Goal: Task Accomplishment & Management: Manage account settings

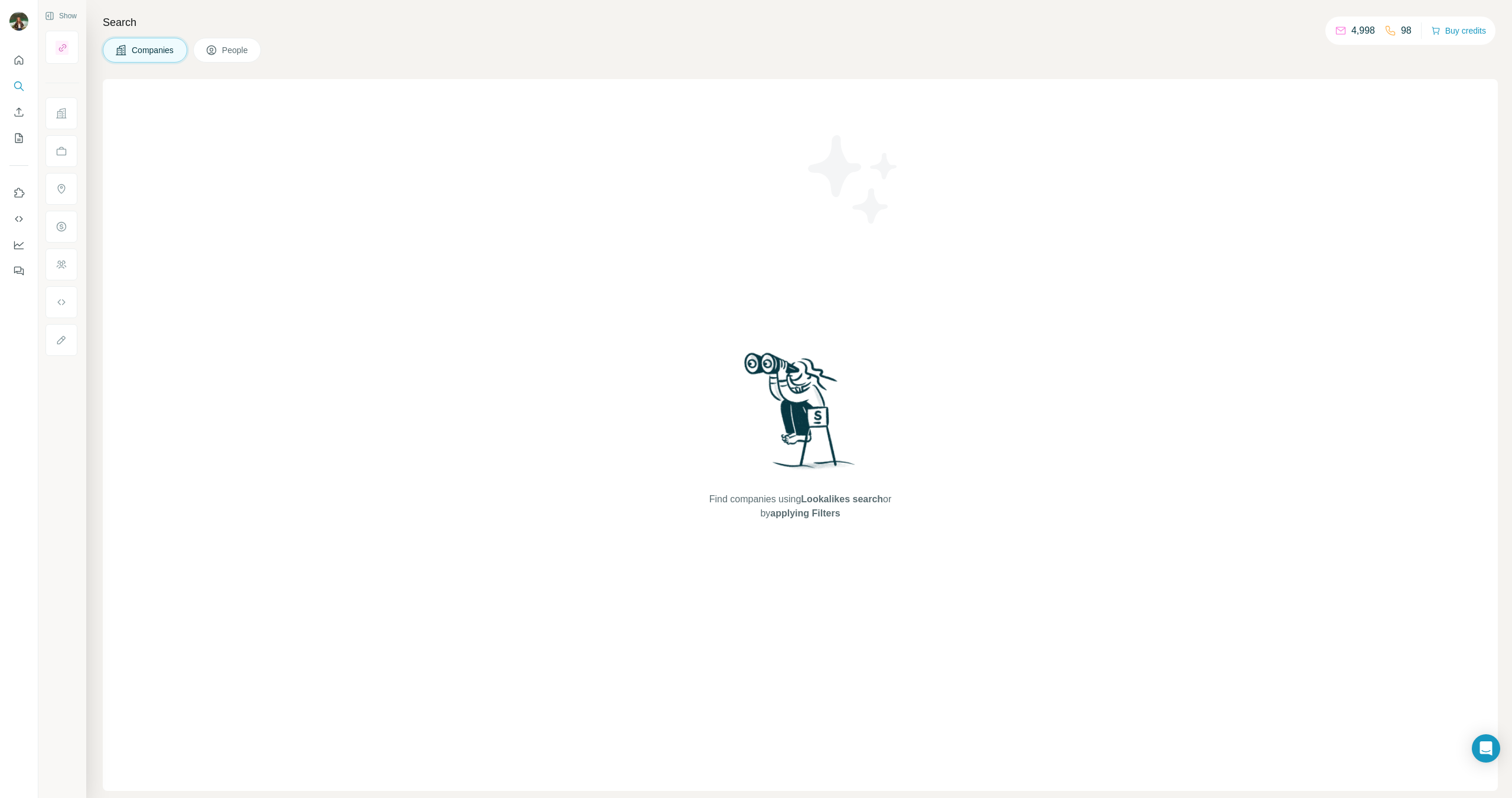
click at [160, 46] on span "Companies" at bounding box center [154, 49] width 43 height 12
drag, startPoint x: 342, startPoint y: 165, endPoint x: 338, endPoint y: 159, distance: 7.2
click at [338, 159] on div "Find companies using Lookalikes search or by applying Filters" at bounding box center [800, 435] width 1396 height 712
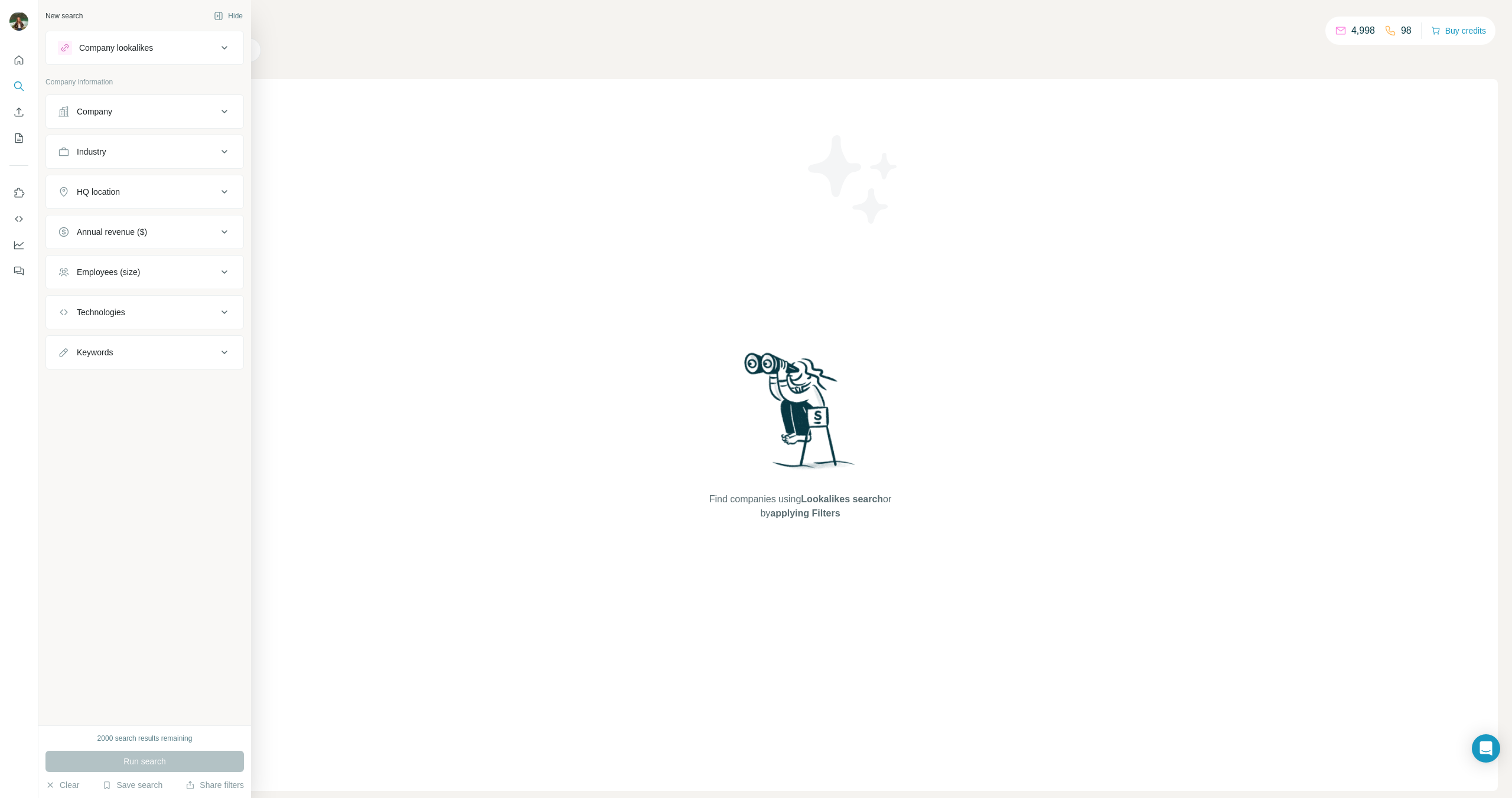
click at [157, 46] on div "Company lookalikes" at bounding box center [137, 48] width 160 height 14
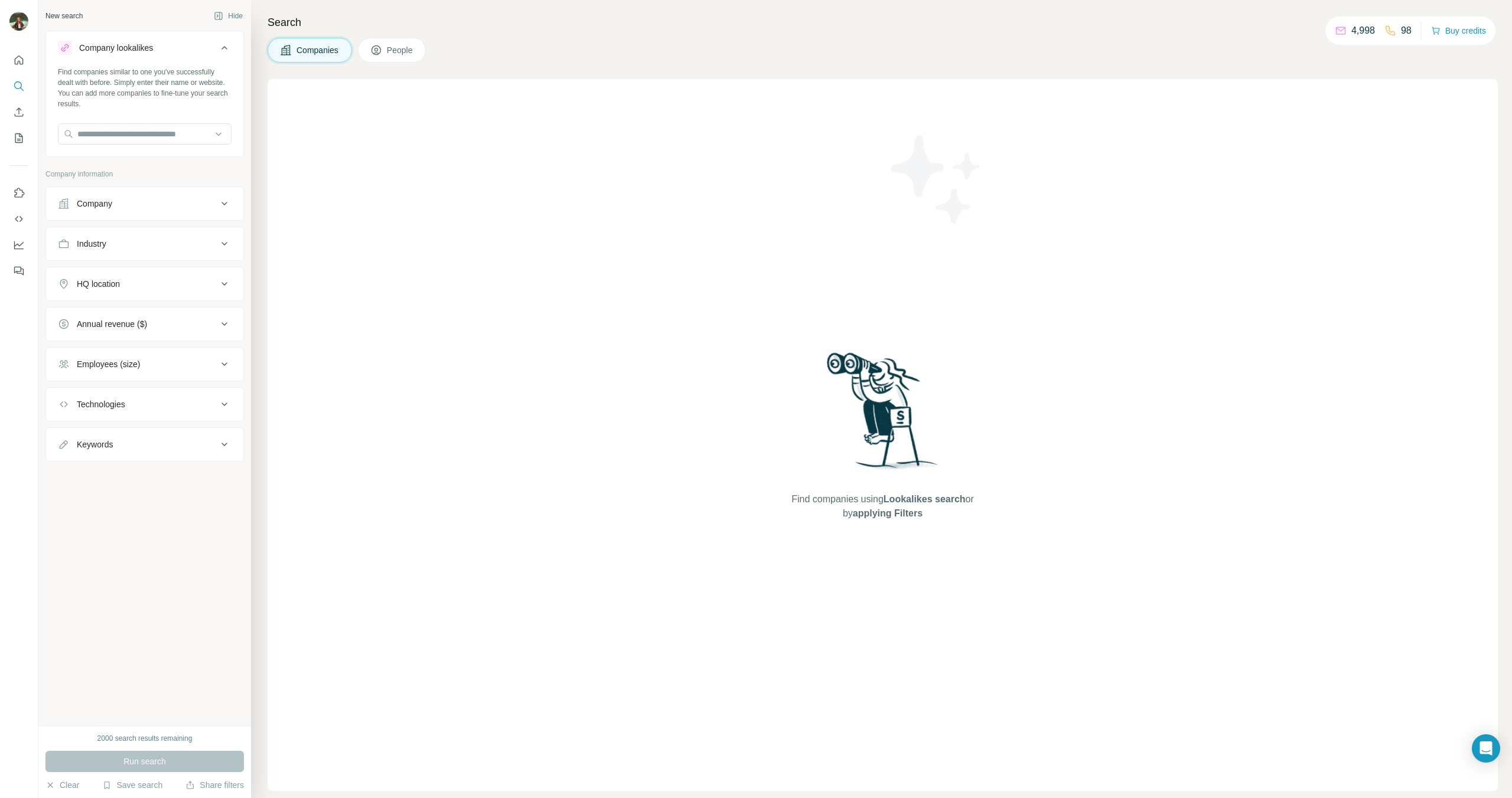
click at [157, 46] on div "Company lookalikes" at bounding box center [137, 48] width 160 height 14
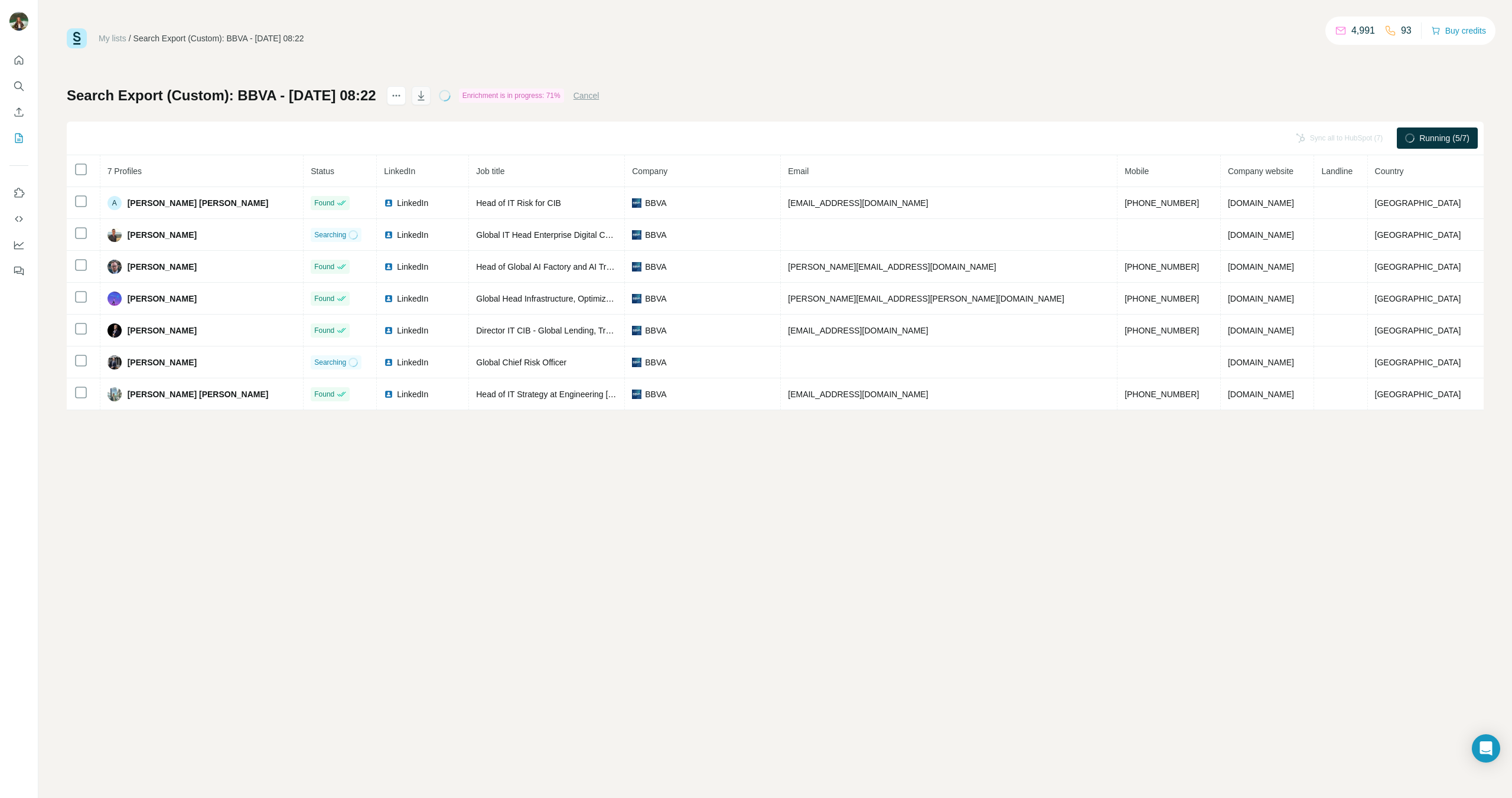
click at [427, 95] on icon "button" at bounding box center [420, 95] width 12 height 12
click at [402, 94] on icon "actions" at bounding box center [396, 95] width 12 height 12
click at [771, 52] on div "My lists / Search Export (Custom): BBVA - 01/09/2025 08:22 4,991 93 Buy credits…" at bounding box center [775, 219] width 1417 height 382
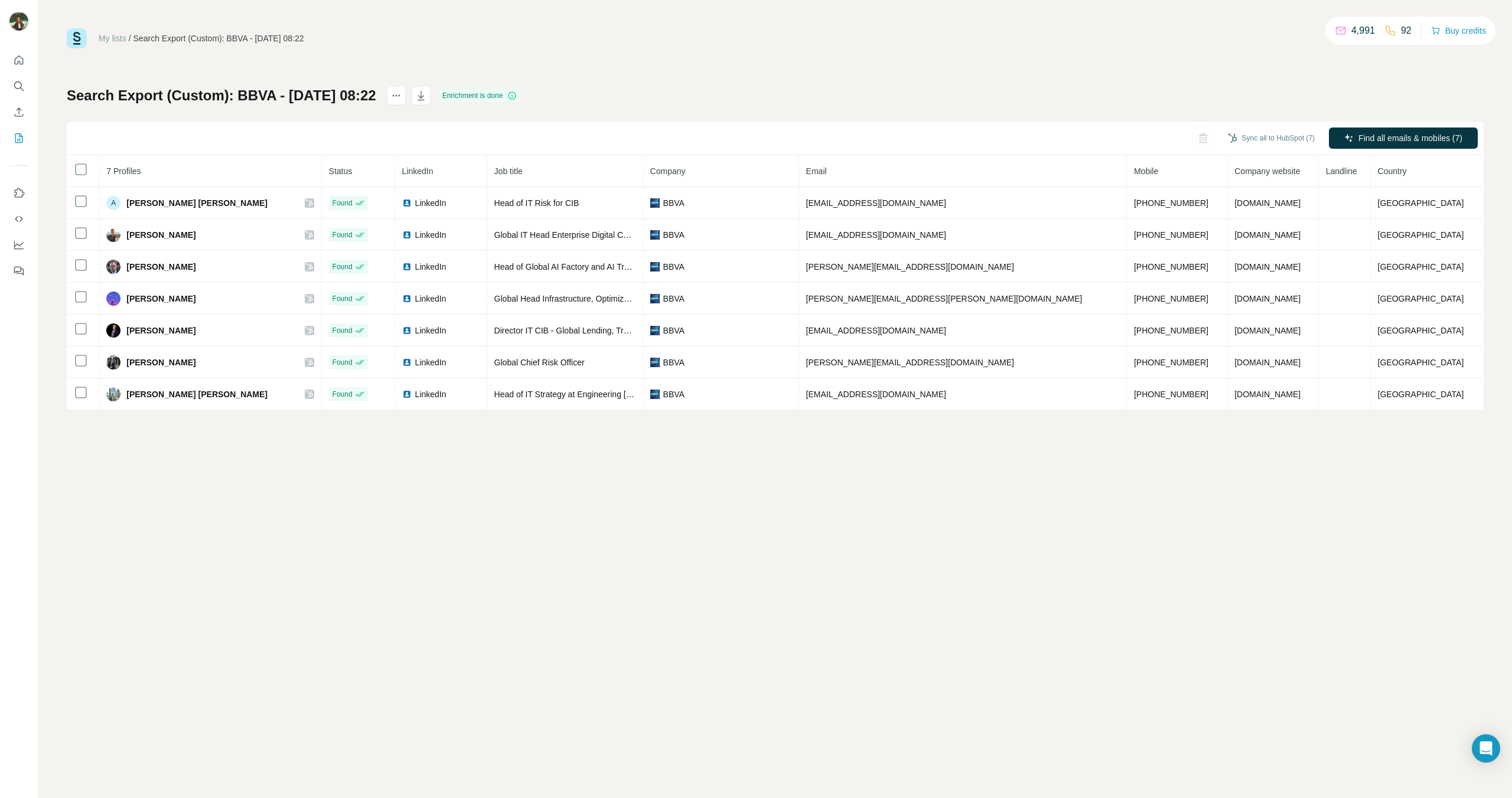
click at [324, 93] on h1 "Search Export (Custom): BBVA - 01/09/2025 08:22" at bounding box center [221, 96] width 309 height 19
click at [376, 97] on h1 "Search Export (Custom): BBVA - 01/09/2025 08:22" at bounding box center [221, 96] width 309 height 19
drag, startPoint x: 407, startPoint y: 96, endPoint x: 387, endPoint y: 92, distance: 20.4
click at [379, 92] on div "Search Export (Custom): BBVA - 01/09/2025 08:22" at bounding box center [223, 96] width 312 height 19
click at [376, 92] on h1 "Search Export (Custom): BBVA - 01/09/2025 08:22" at bounding box center [221, 96] width 309 height 19
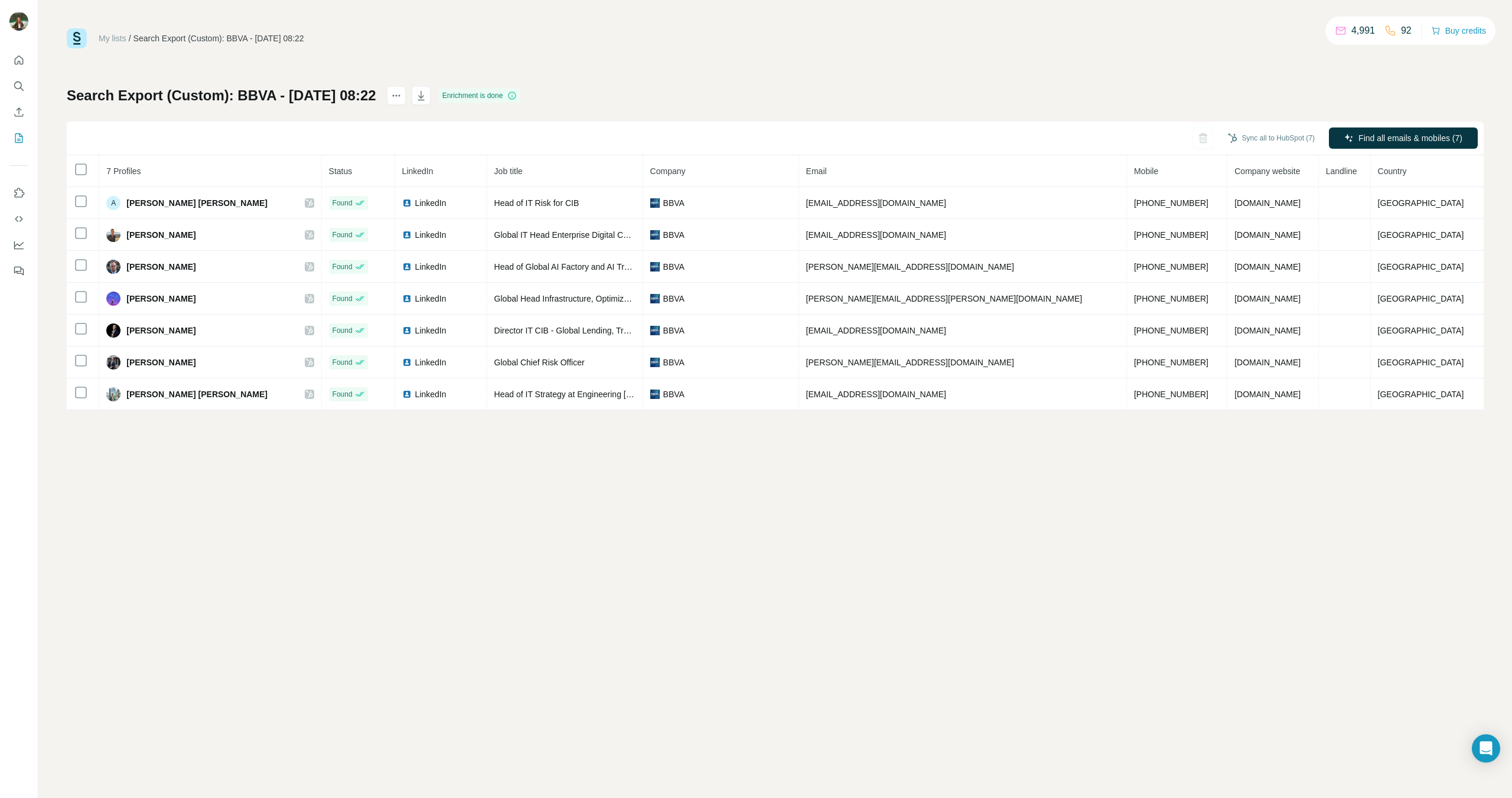
click at [376, 92] on h1 "Search Export (Custom): BBVA - 01/09/2025 08:22" at bounding box center [221, 96] width 309 height 19
click at [233, 89] on h1 "Search Export (Custom): BBVA - 01/09/2025 08:22" at bounding box center [221, 96] width 309 height 19
click at [230, 92] on h1 "Search Export (Custom): BBVA - 01/09/2025 08:22" at bounding box center [221, 96] width 309 height 19
click at [228, 92] on h1 "Search Export (Custom): BBVA - 01/09/2025 08:22" at bounding box center [221, 96] width 309 height 19
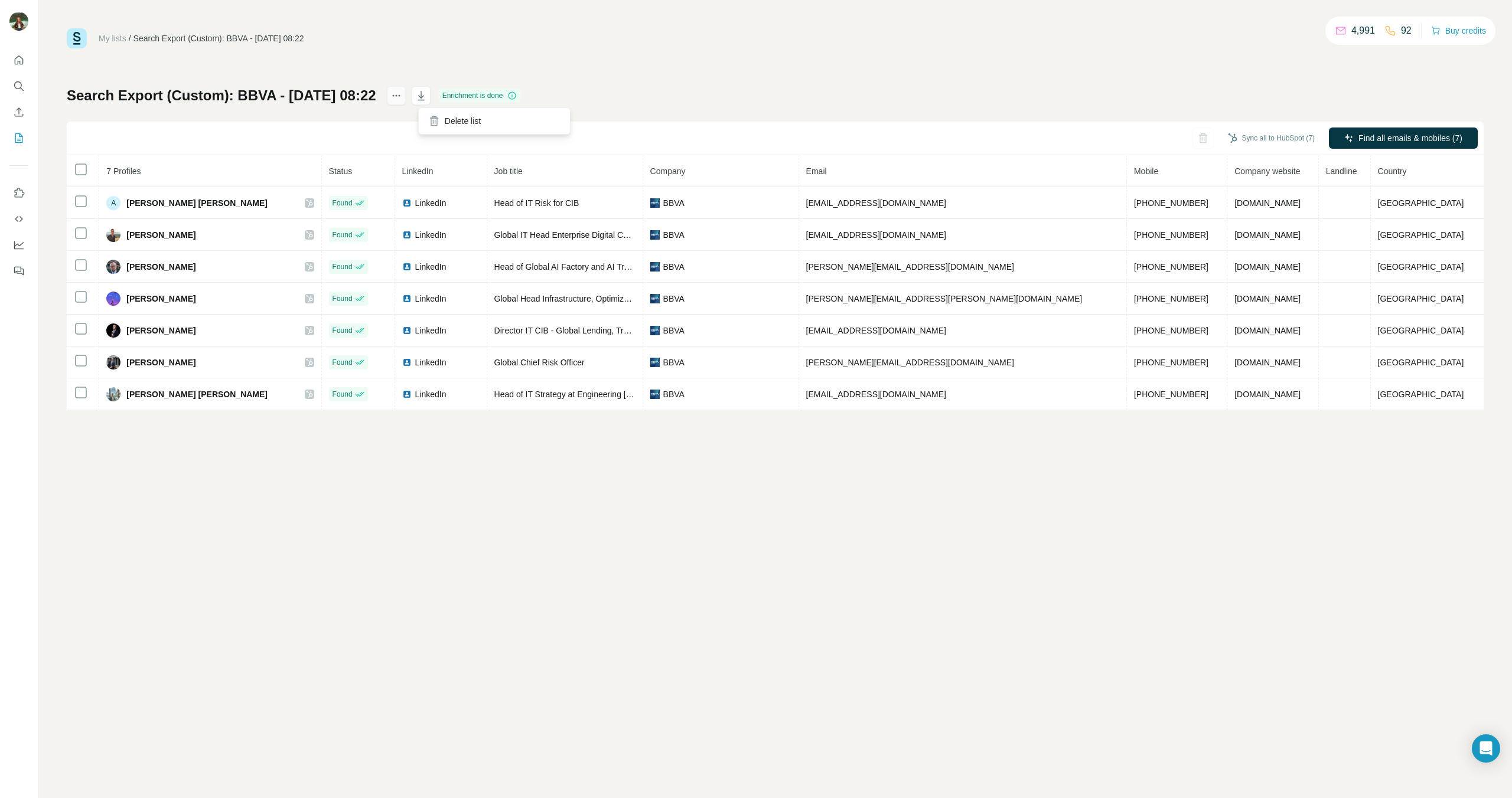
click at [406, 102] on button "actions" at bounding box center [397, 96] width 19 height 19
click at [301, 95] on h1 "Search Export (Custom): BBVA - 01/09/2025 08:22" at bounding box center [221, 96] width 309 height 19
drag, startPoint x: 408, startPoint y: 97, endPoint x: 52, endPoint y: 91, distance: 356.1
click at [52, 91] on div "My lists / Search Export (Custom): BBVA - 01/09/2025 08:22 4,991 92 Buy credits…" at bounding box center [775, 399] width 1474 height 798
click at [169, 37] on div "Search Export (Custom): BBVA - 01/09/2025 08:22" at bounding box center [218, 38] width 170 height 12
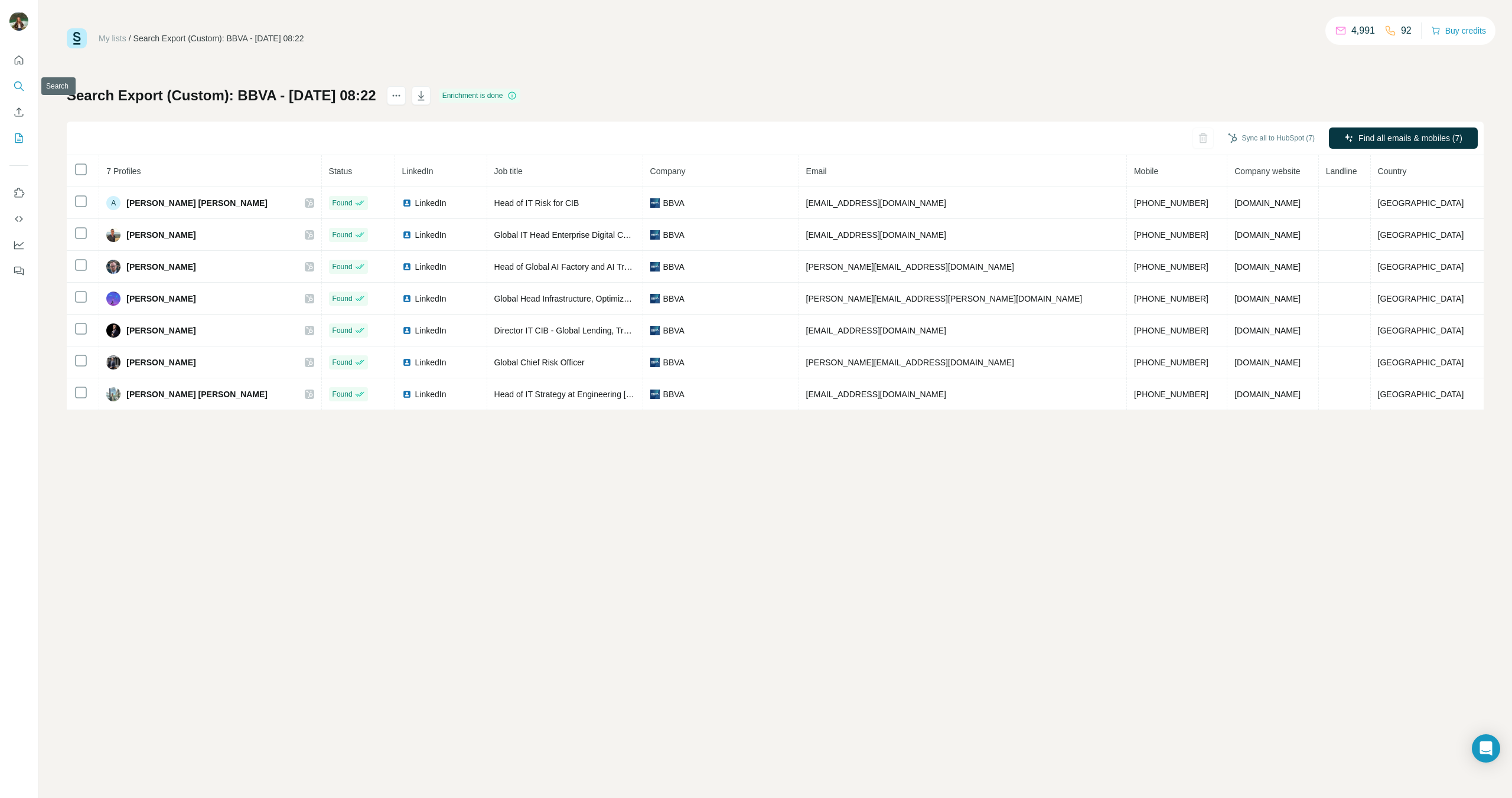
click at [23, 84] on icon "Search" at bounding box center [19, 86] width 12 height 12
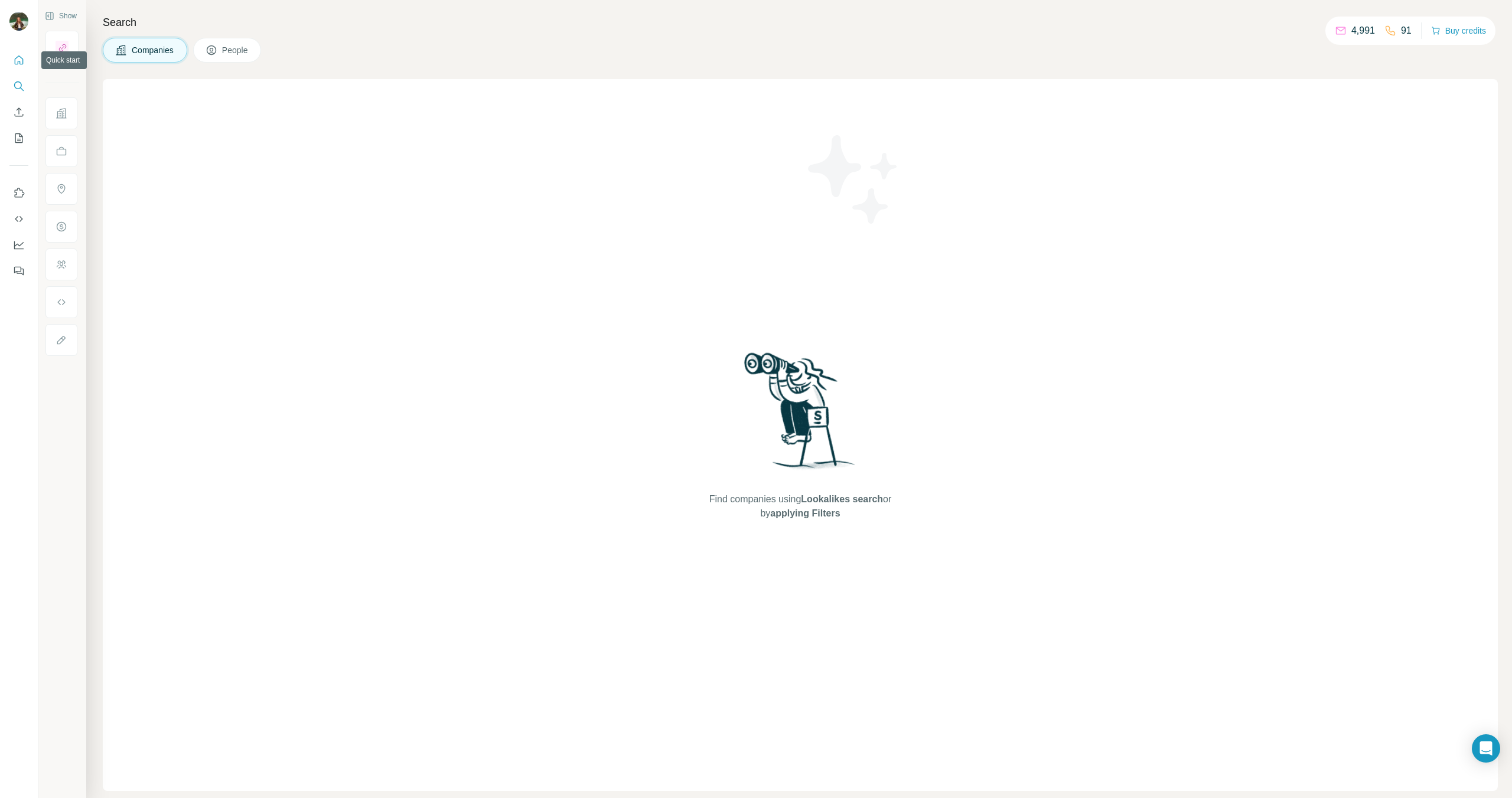
click at [22, 59] on icon "Quick start" at bounding box center [19, 59] width 12 height 12
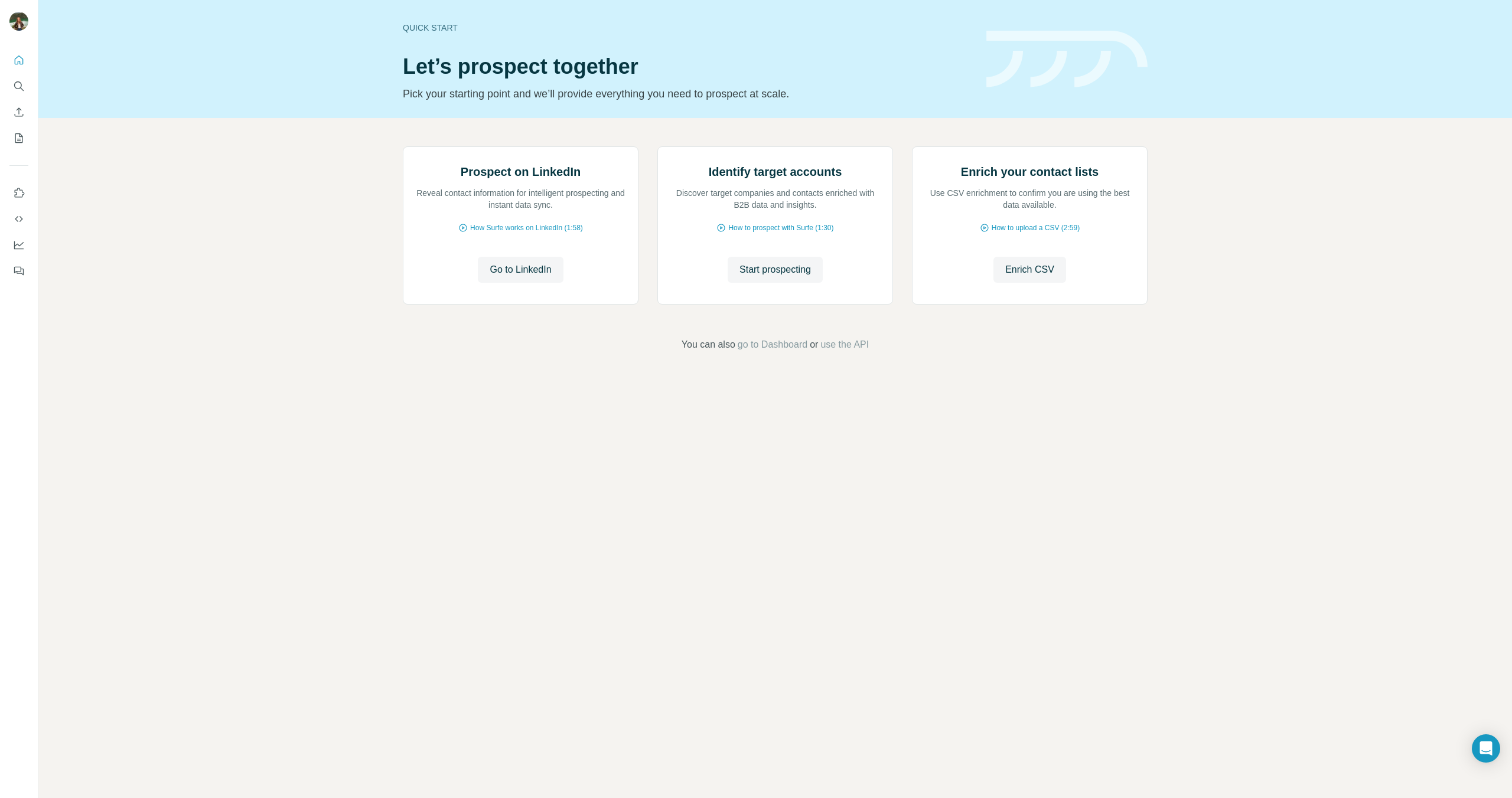
click at [13, 91] on icon "Search" at bounding box center [19, 86] width 12 height 12
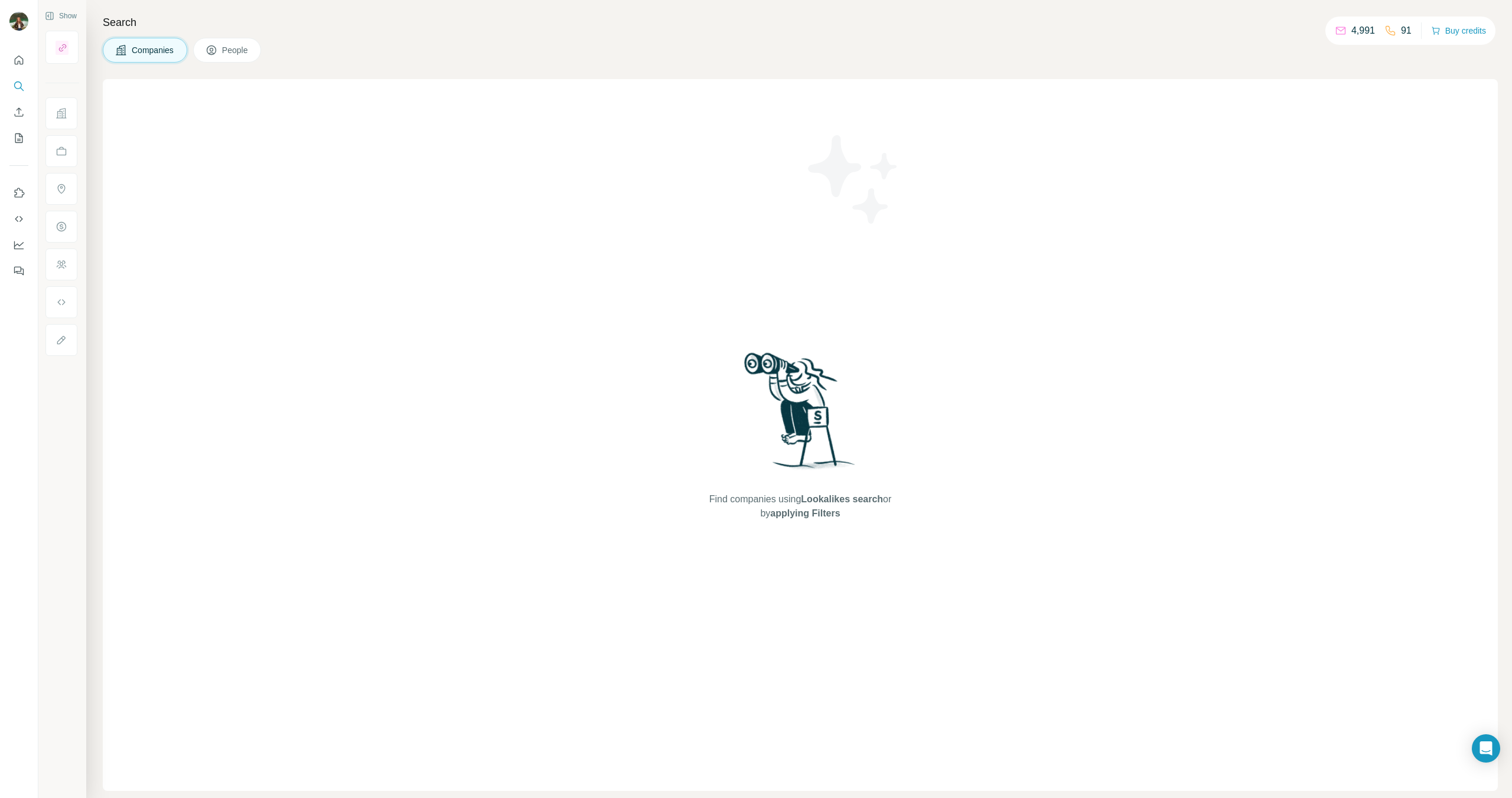
click at [224, 53] on button "People" at bounding box center [227, 50] width 69 height 25
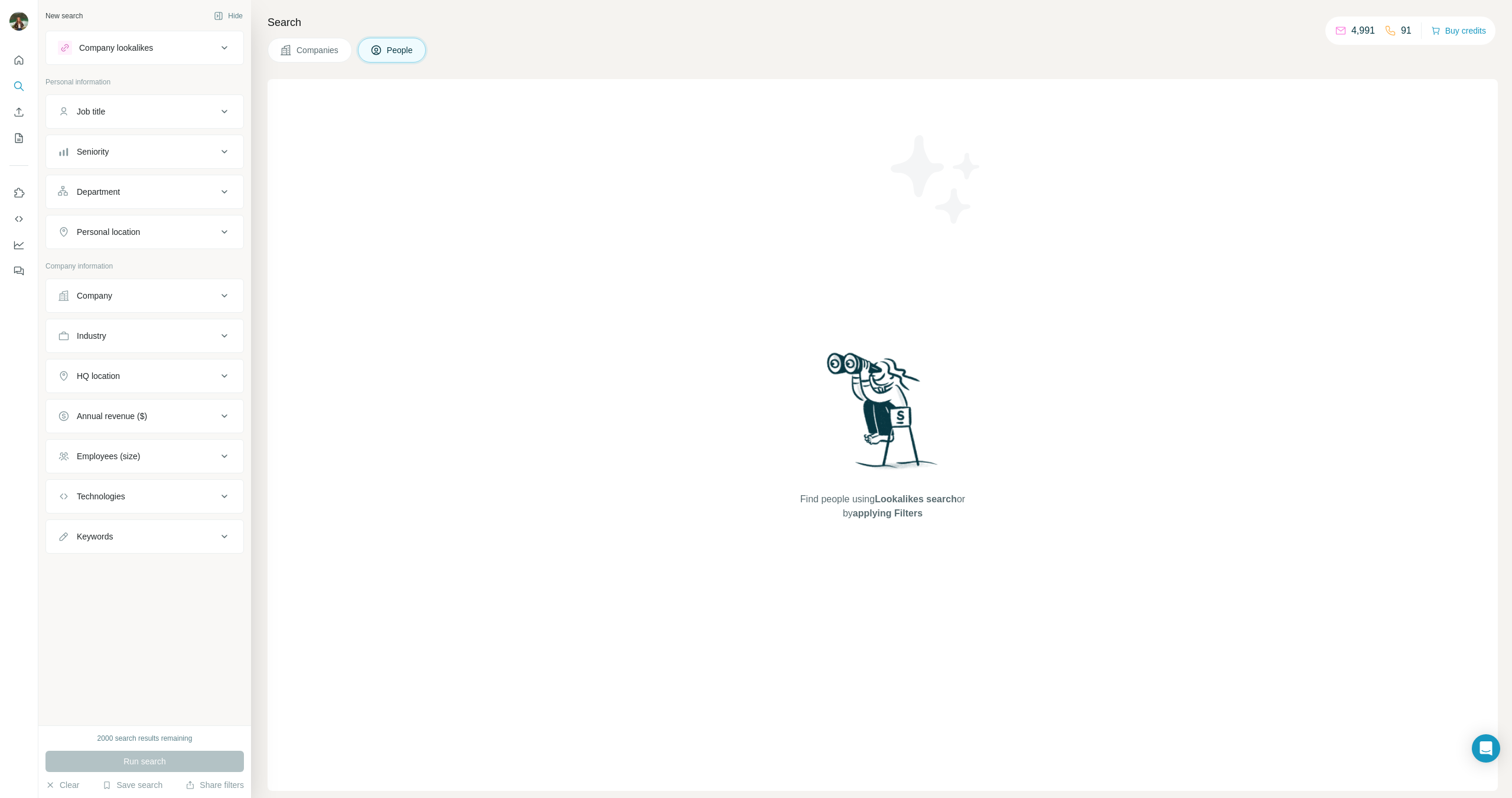
click at [151, 57] on button "Company lookalikes" at bounding box center [145, 48] width 197 height 29
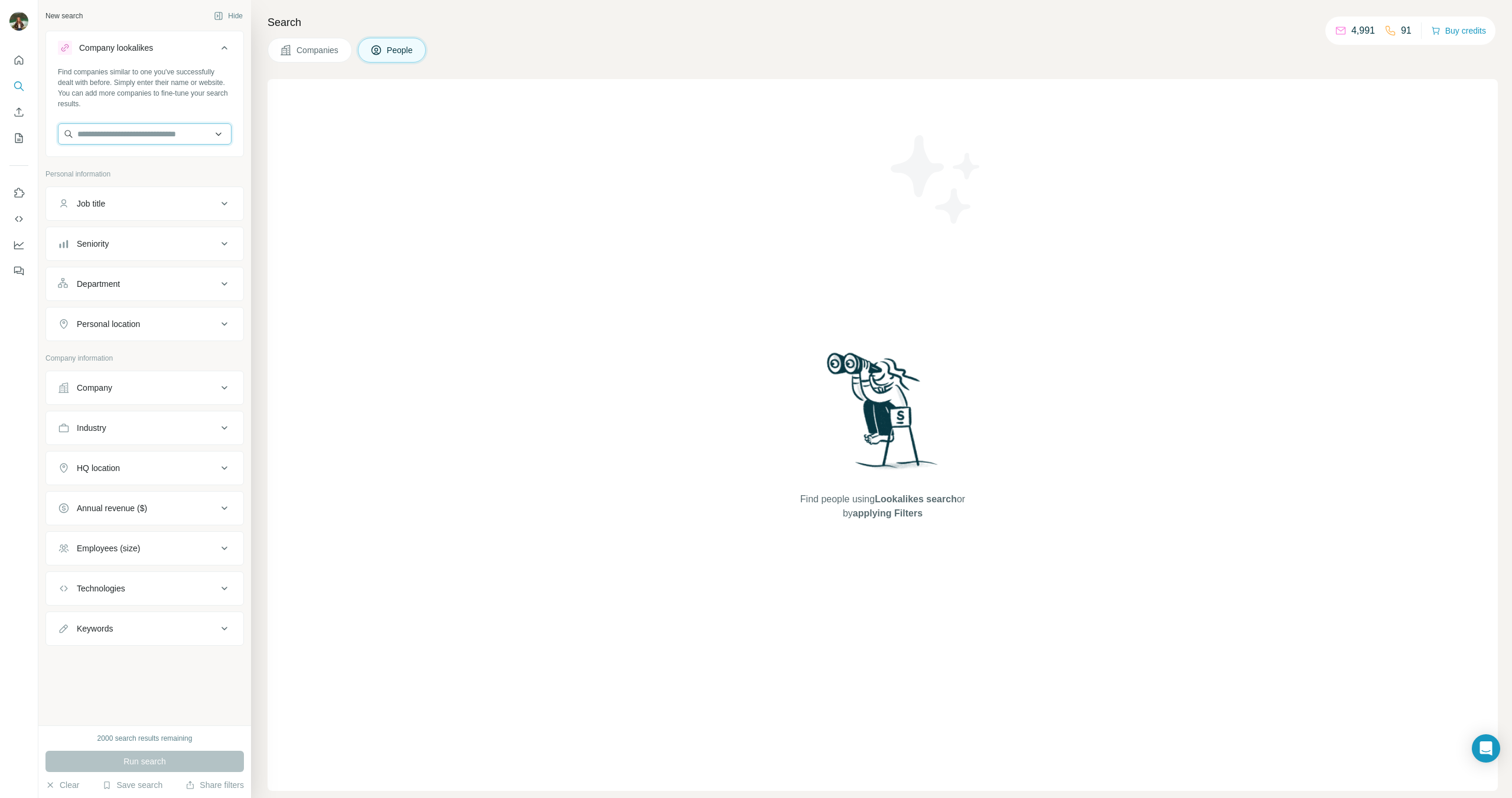
click at [115, 137] on input "text" at bounding box center [144, 134] width 174 height 22
type input "****"
click at [111, 157] on p "Bbva" at bounding box center [120, 160] width 57 height 12
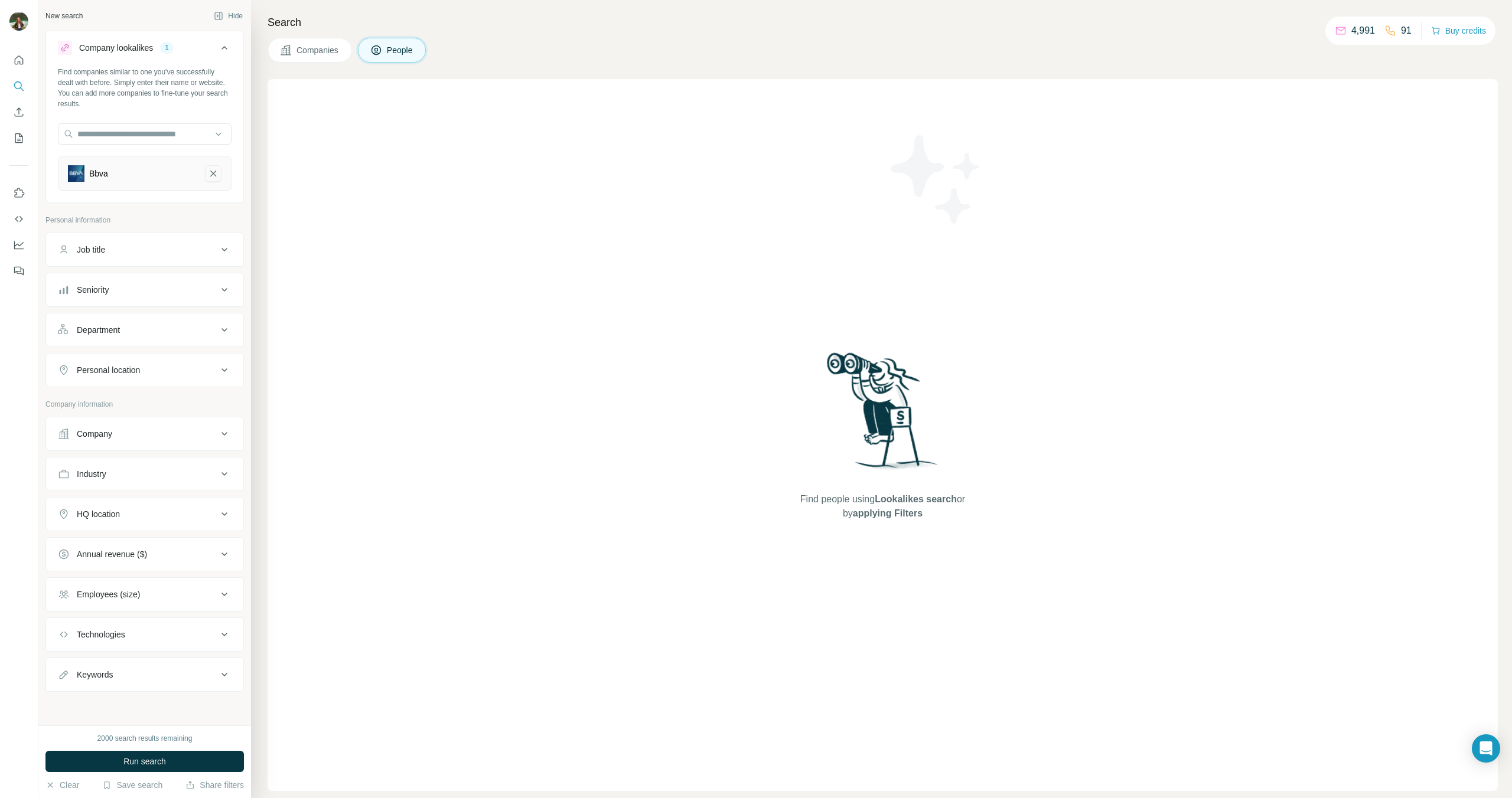
click at [214, 172] on icon "Bbva-remove-button" at bounding box center [214, 173] width 11 height 12
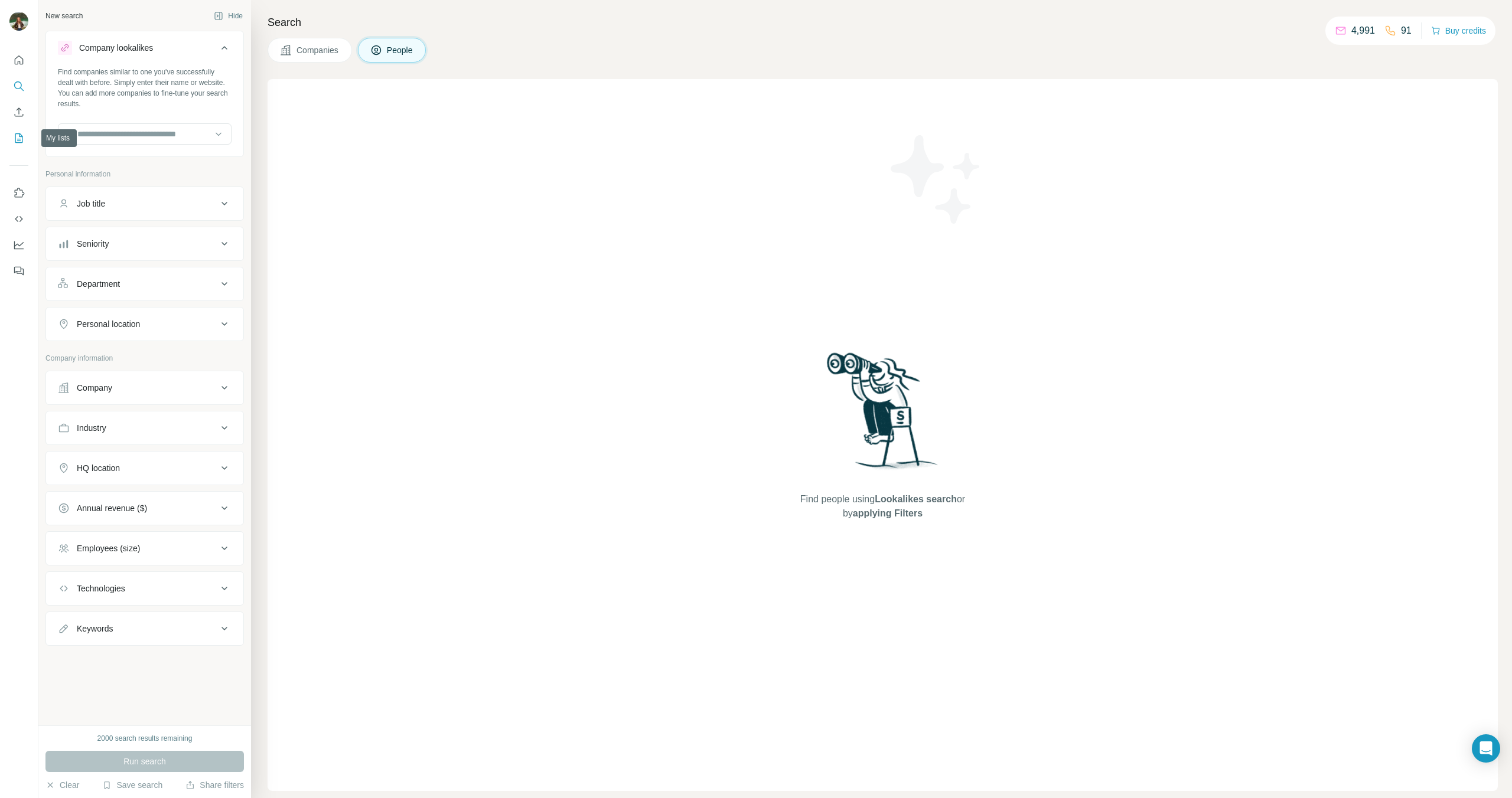
click at [22, 140] on icon "My lists" at bounding box center [19, 138] width 12 height 12
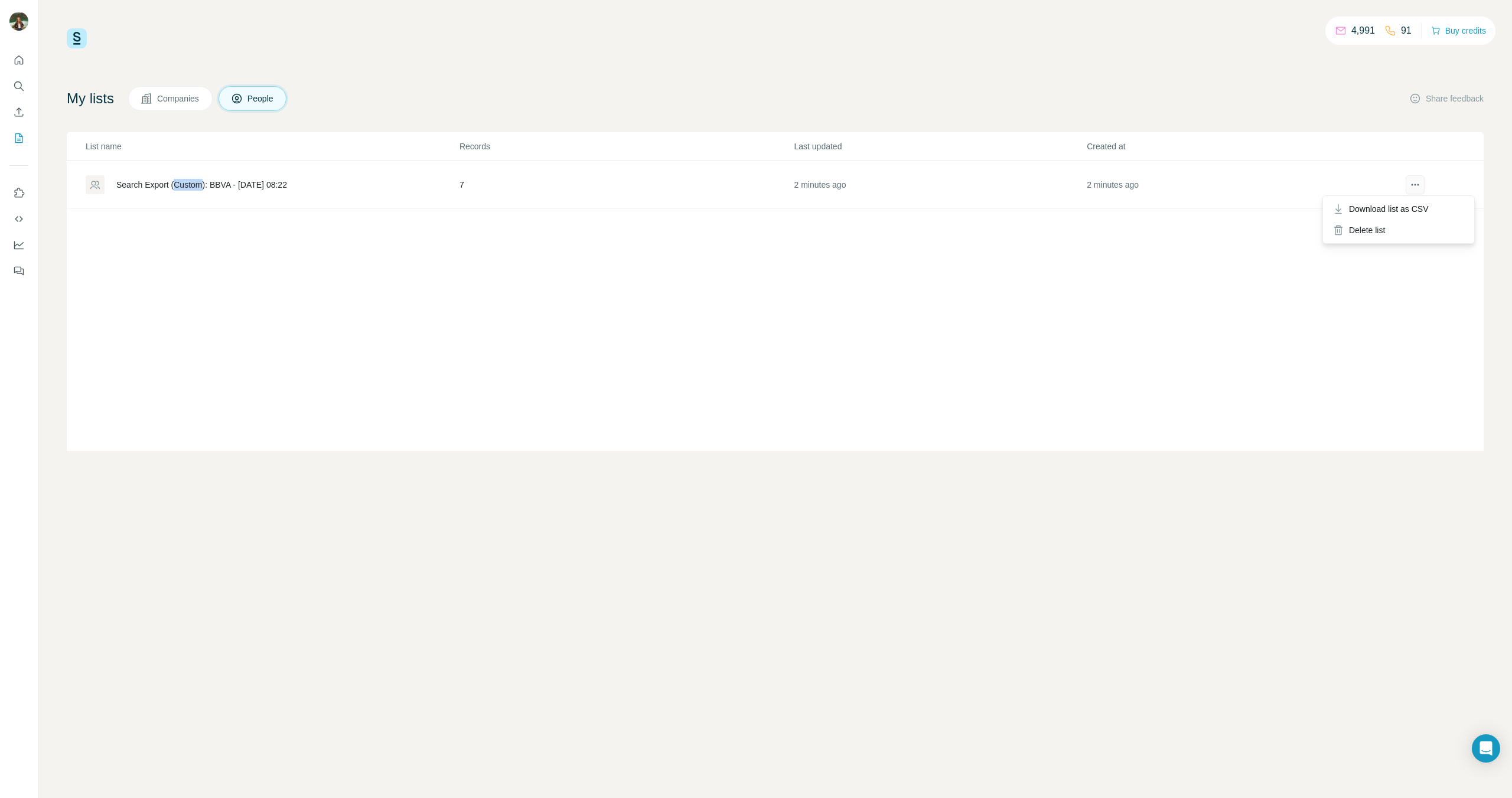
click at [1416, 185] on icon "actions" at bounding box center [1415, 185] width 2 height 2
click at [114, 180] on div "Search Export (Custom): BBVA - 01/09/2025 08:22" at bounding box center [272, 184] width 373 height 19
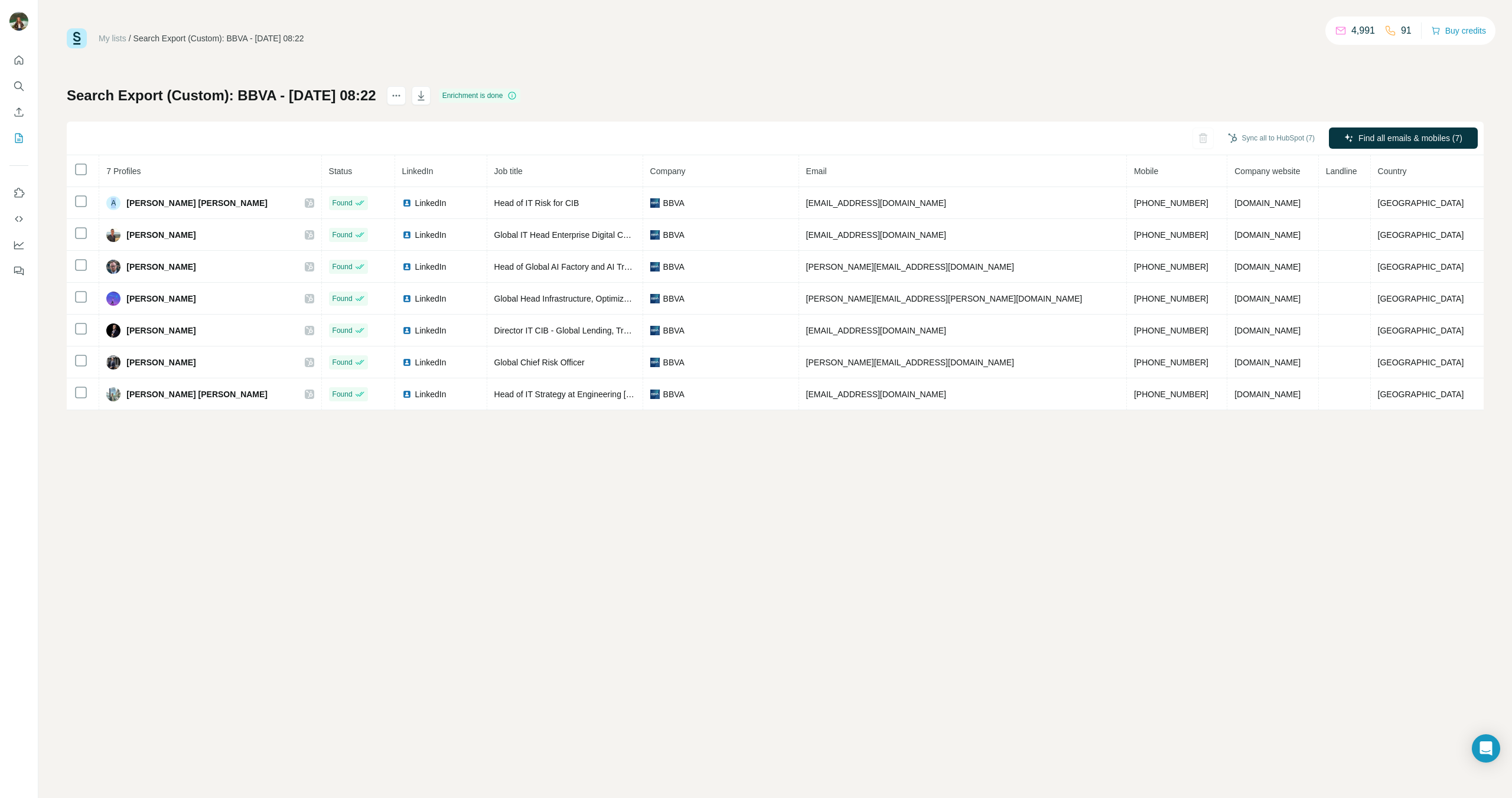
click at [131, 188] on td "A Antonio Garcia Quismondo Bautista" at bounding box center [211, 203] width 222 height 32
click at [15, 139] on icon "My lists" at bounding box center [19, 138] width 12 height 12
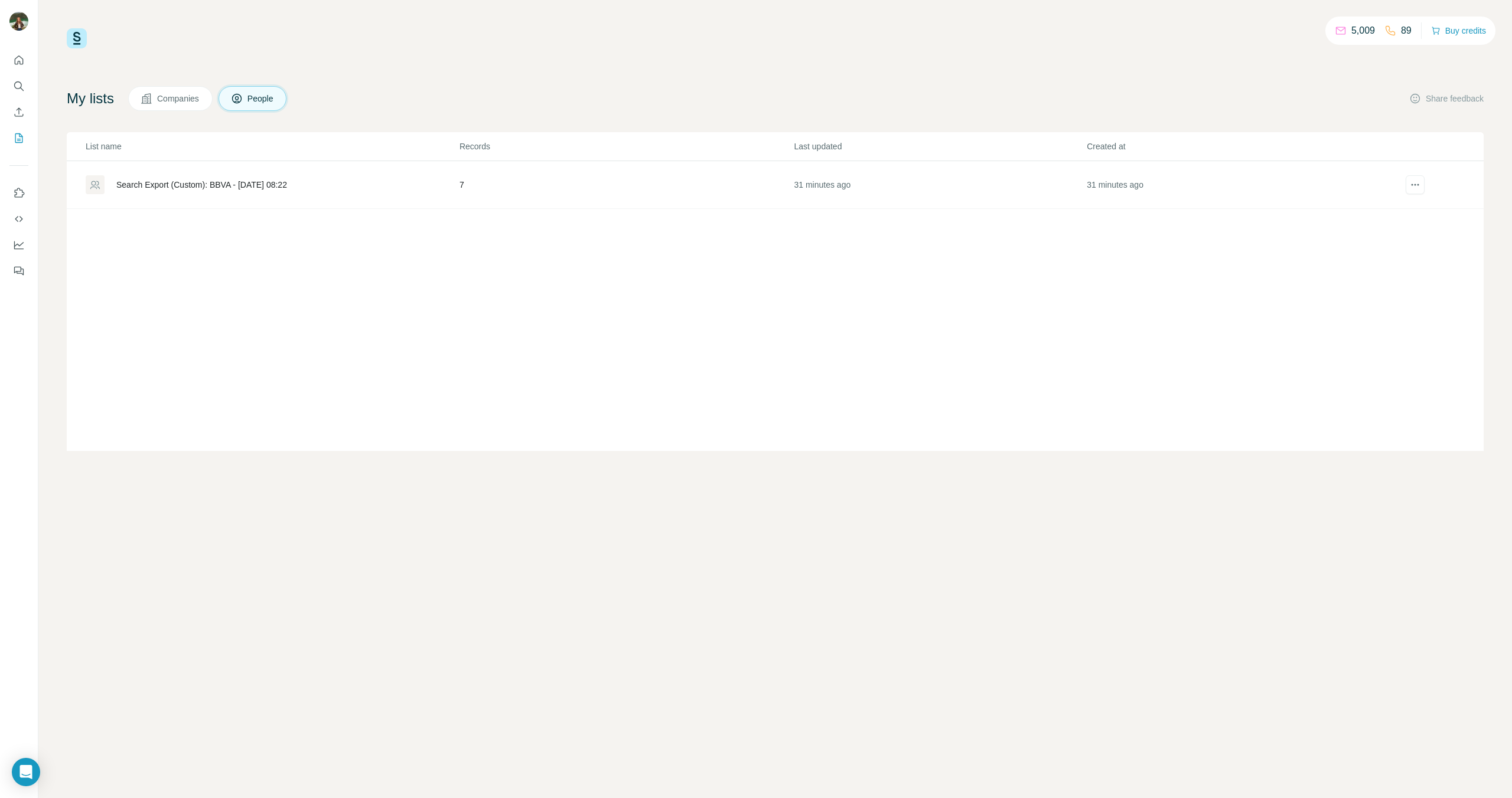
click at [194, 190] on div "Search Export (Custom): BBVA - [DATE] 08:22" at bounding box center [201, 184] width 170 height 12
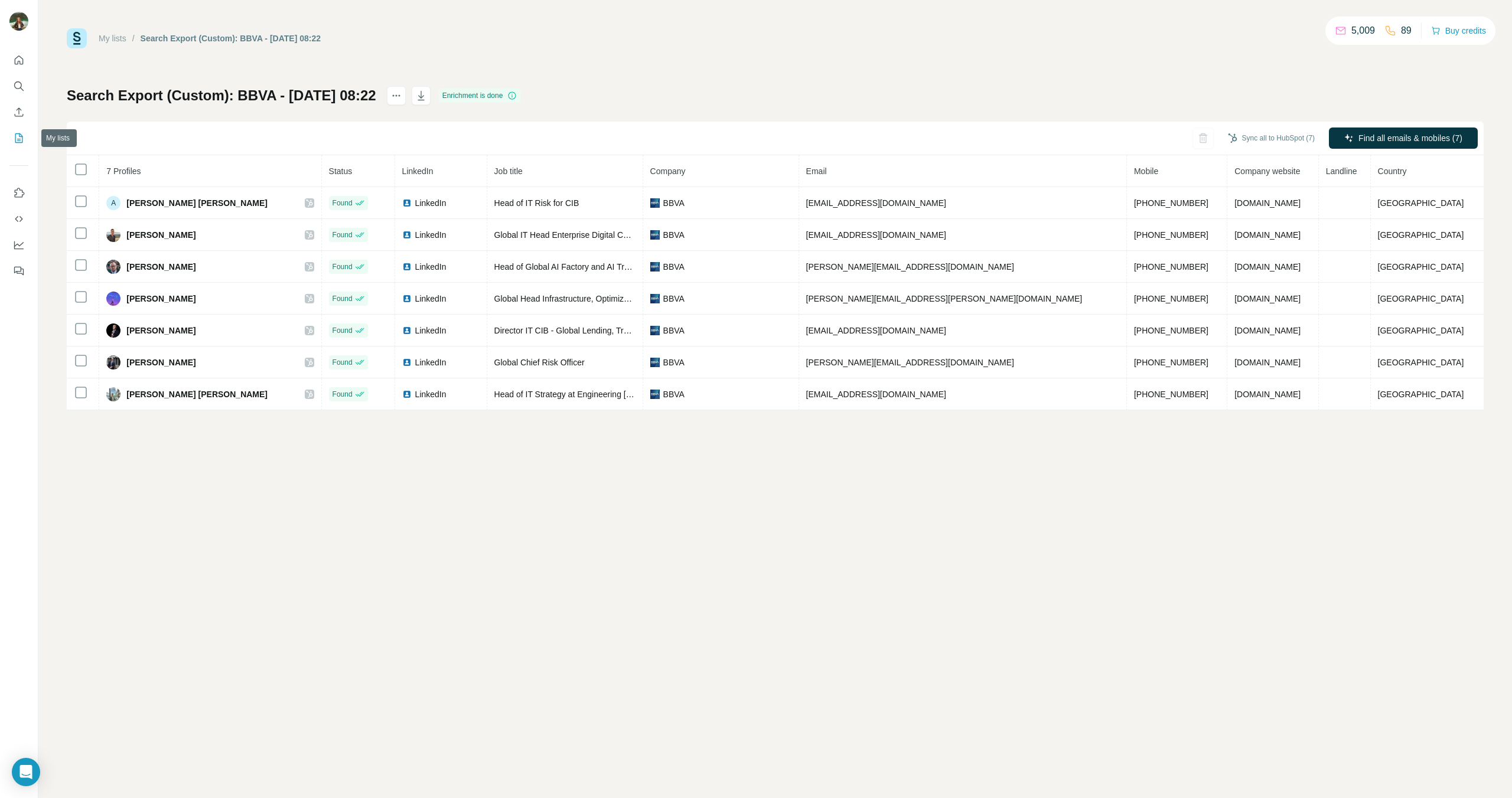
click at [18, 136] on icon "My lists" at bounding box center [19, 138] width 12 height 12
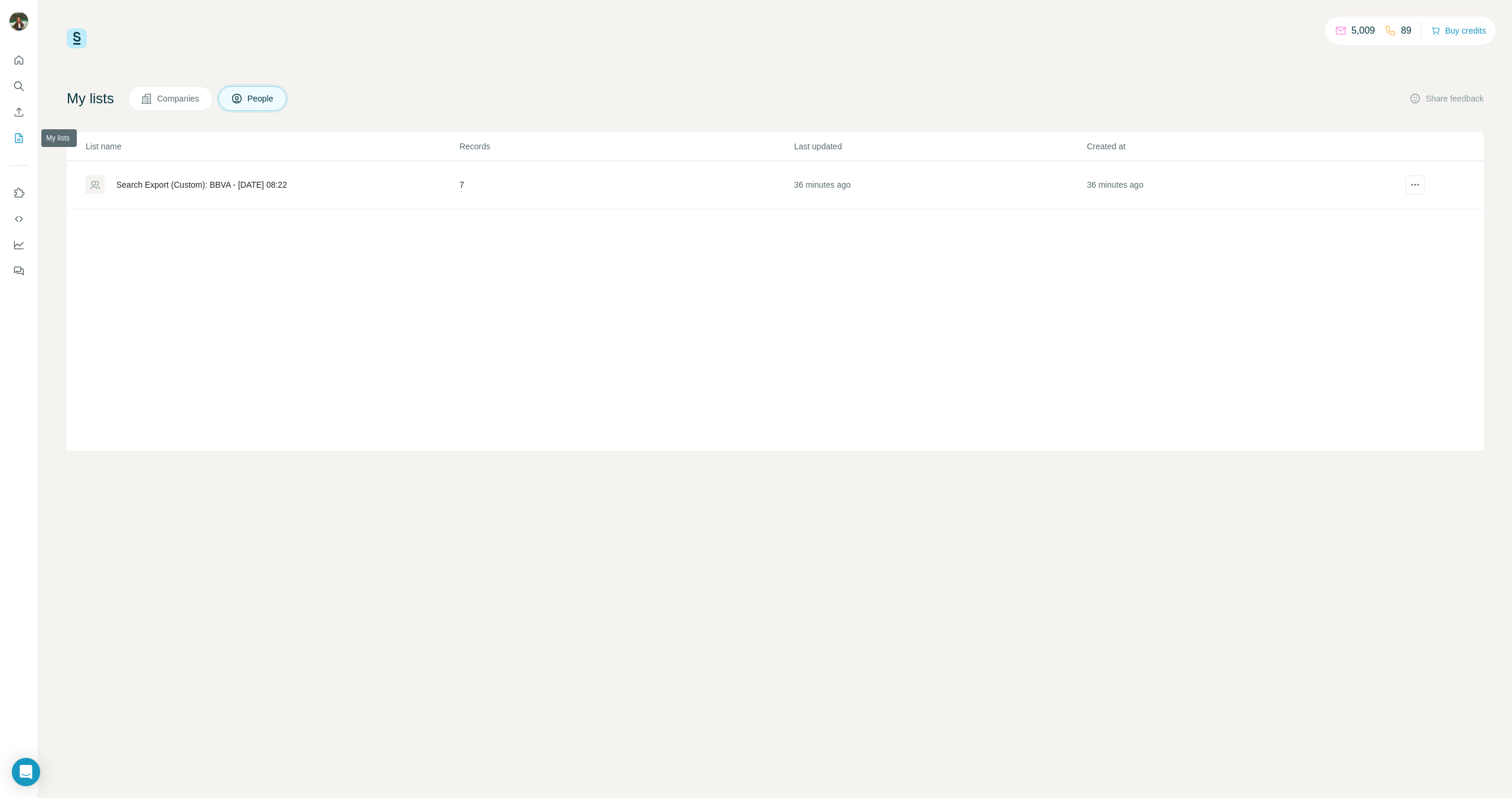
click at [18, 136] on icon "My lists" at bounding box center [19, 138] width 12 height 12
click at [183, 102] on span "Companies" at bounding box center [179, 98] width 43 height 12
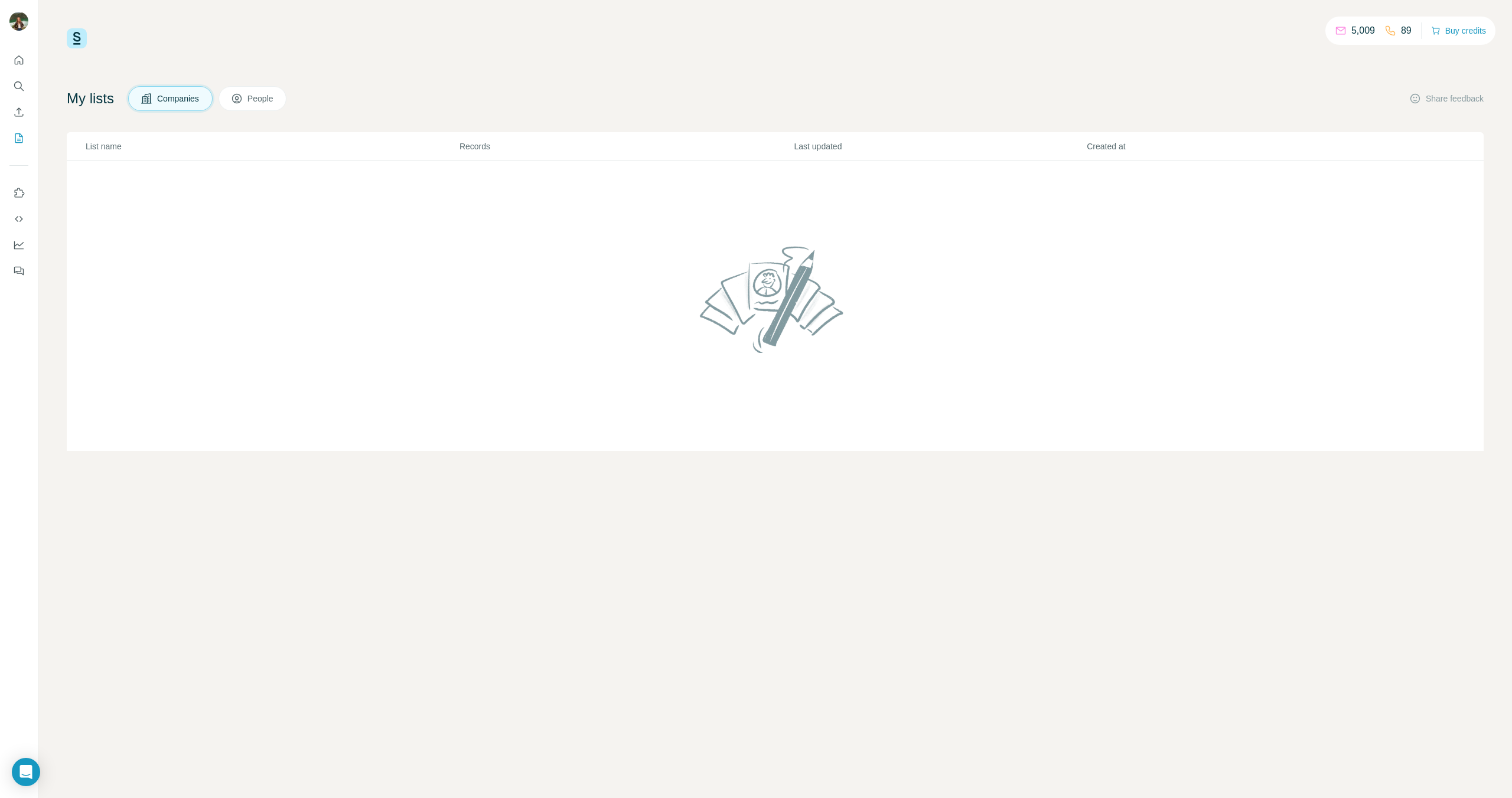
click at [257, 103] on span "People" at bounding box center [261, 98] width 27 height 12
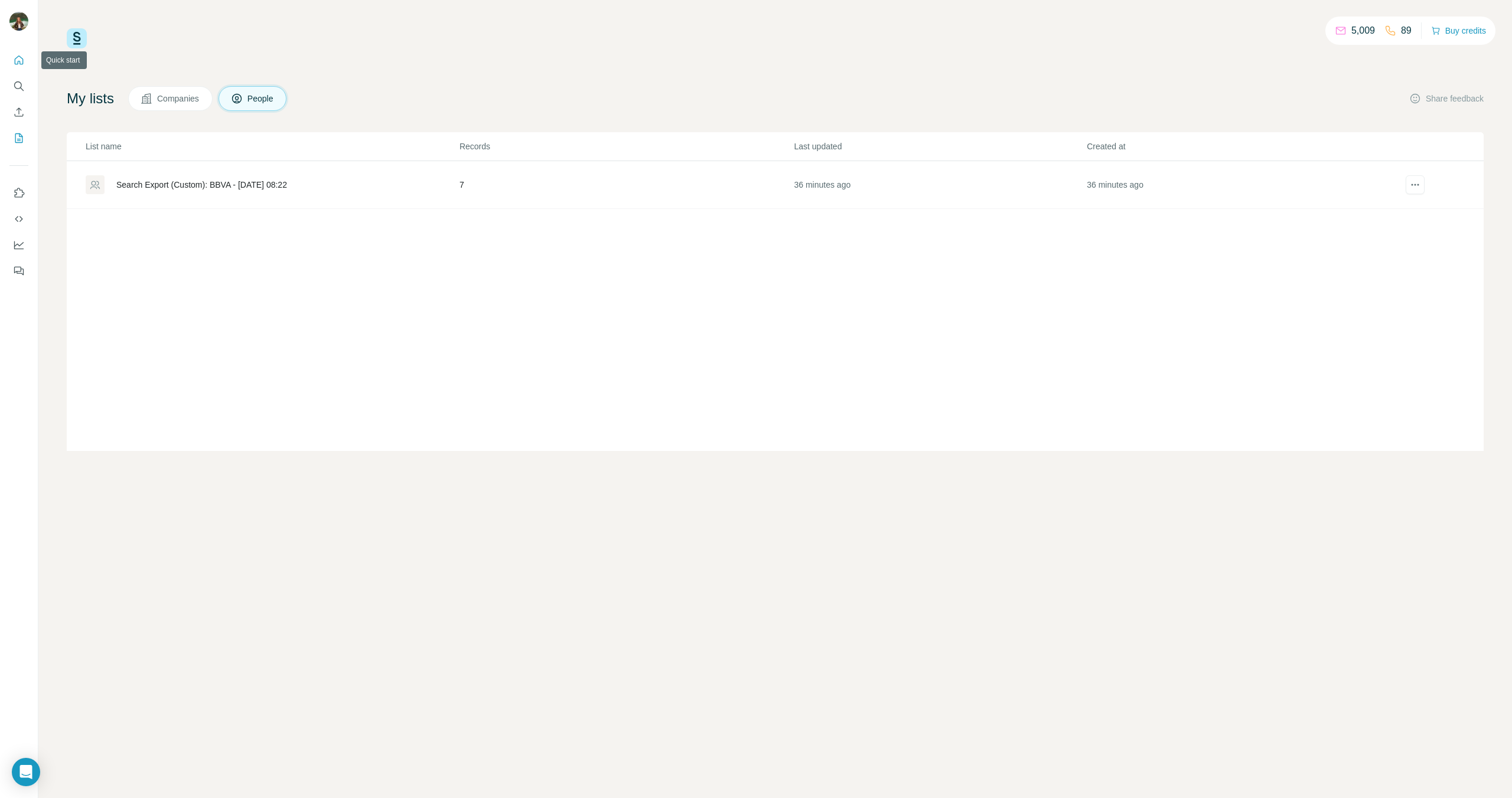
click at [19, 67] on button "Quick start" at bounding box center [19, 60] width 19 height 22
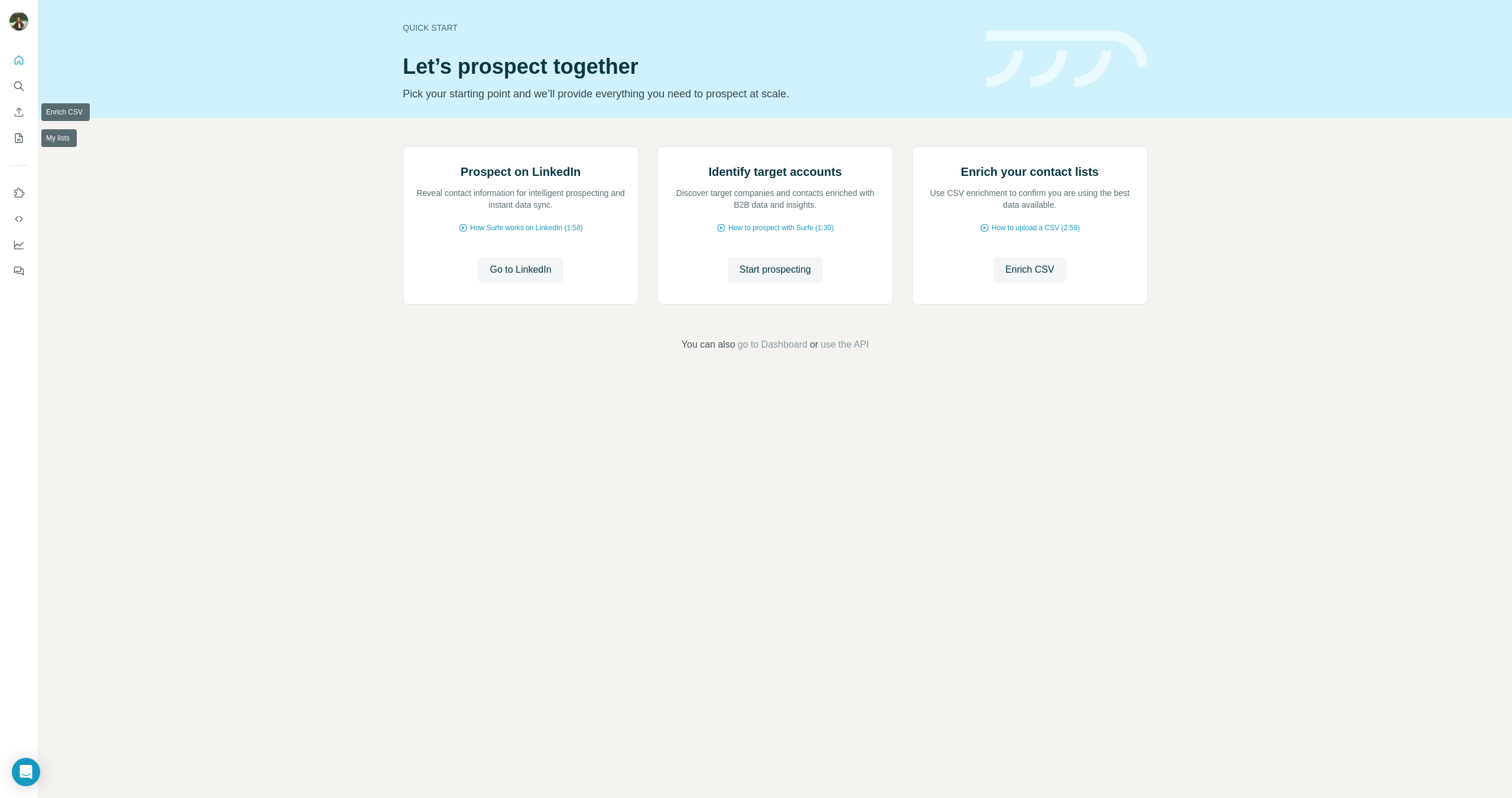
click at [8, 136] on div at bounding box center [19, 162] width 38 height 239
click at [13, 136] on icon "My lists" at bounding box center [19, 138] width 12 height 12
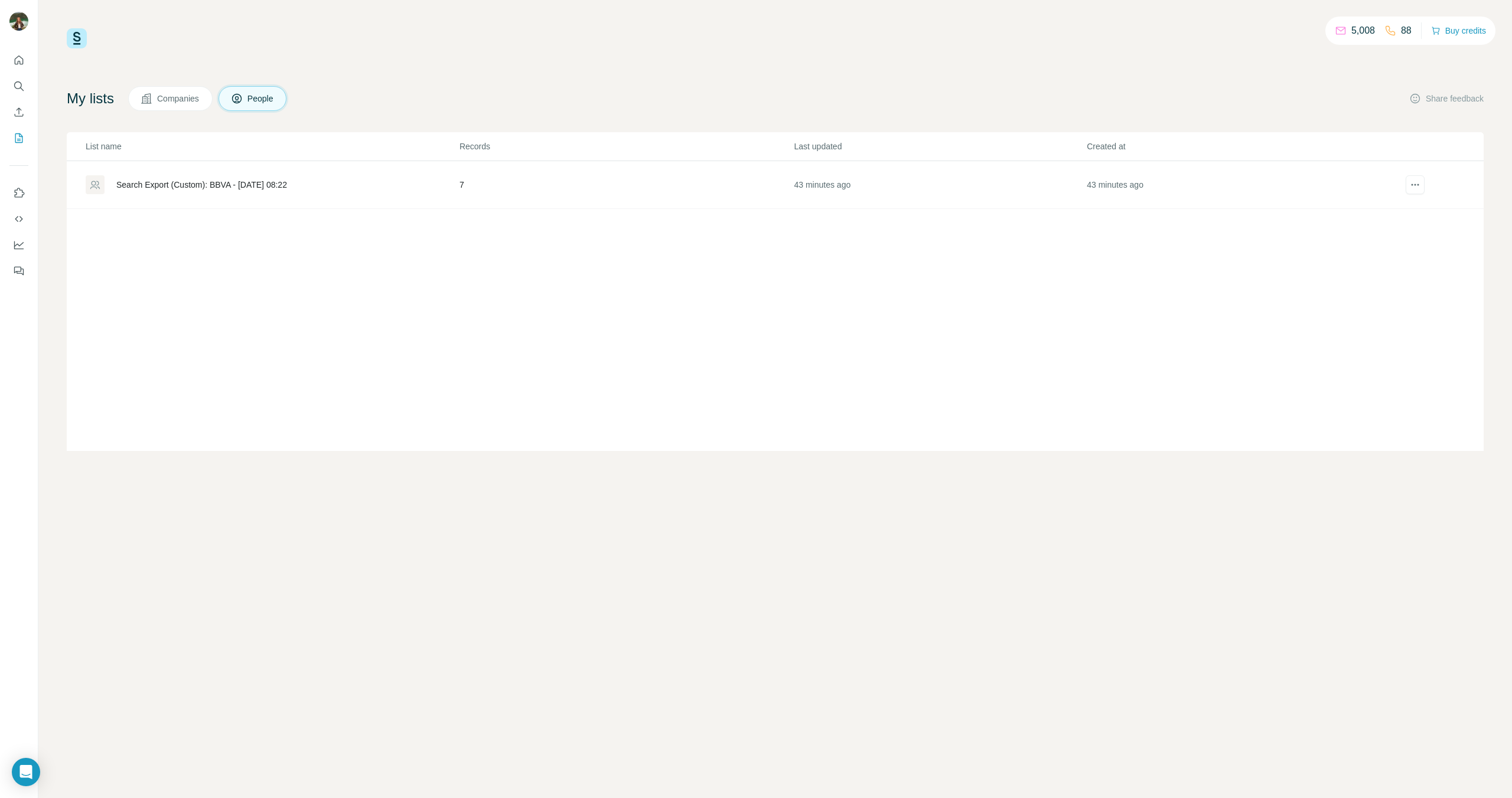
click at [197, 102] on span "Companies" at bounding box center [179, 98] width 43 height 12
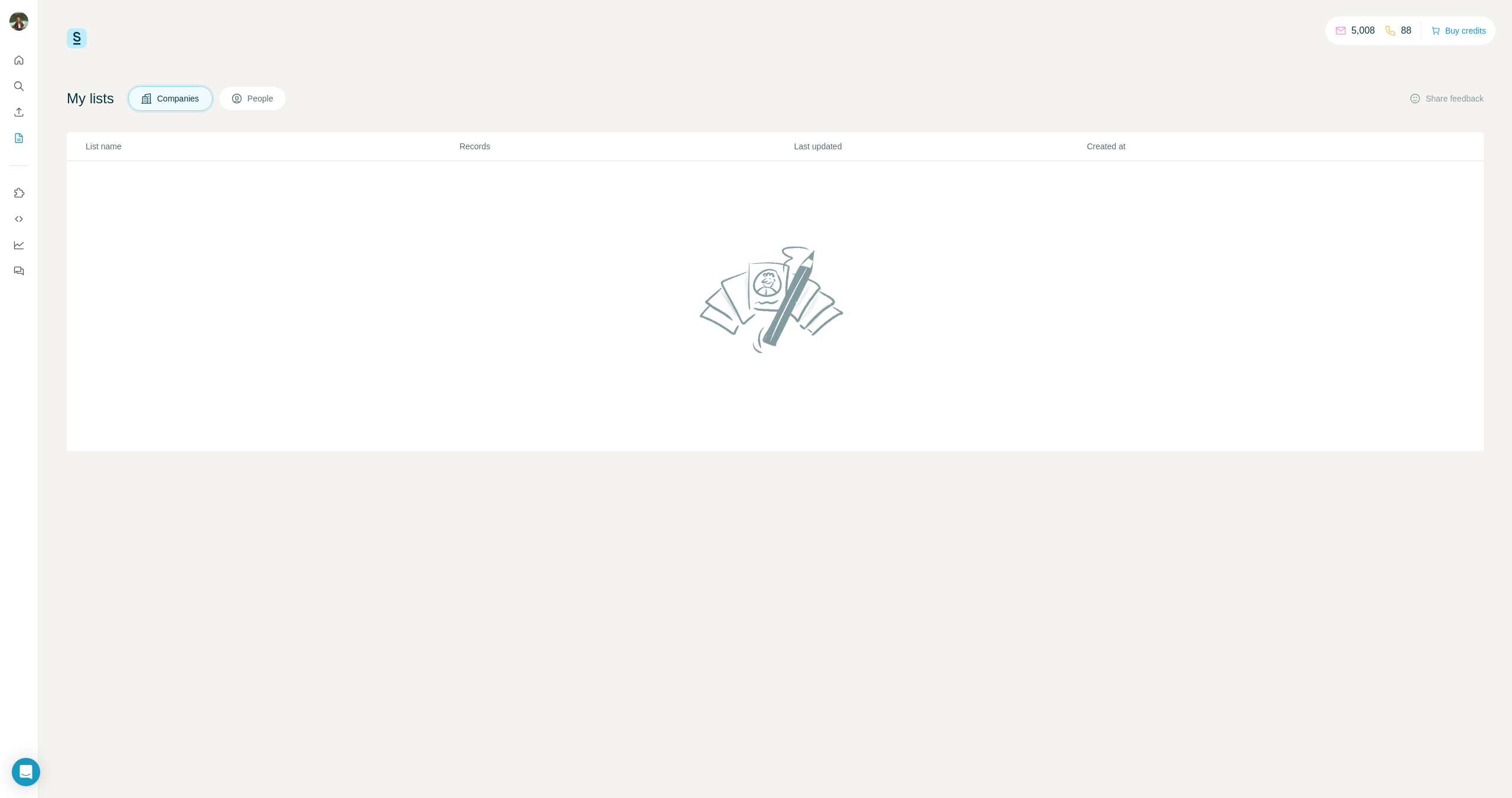
click at [275, 99] on span "People" at bounding box center [261, 98] width 27 height 12
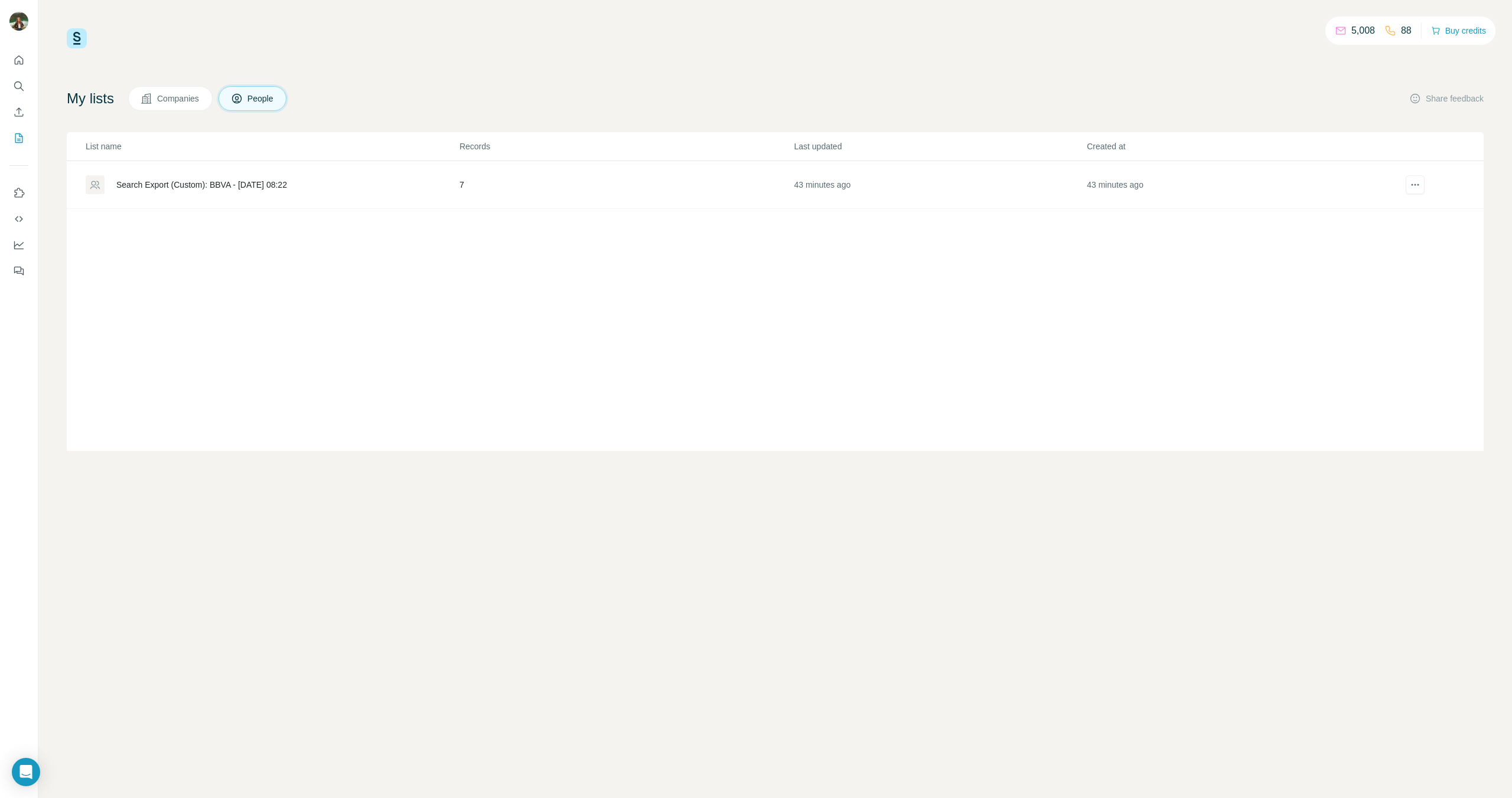
click at [231, 185] on div "Search Export (Custom): BBVA - 01/09/2025 08:22" at bounding box center [201, 184] width 170 height 12
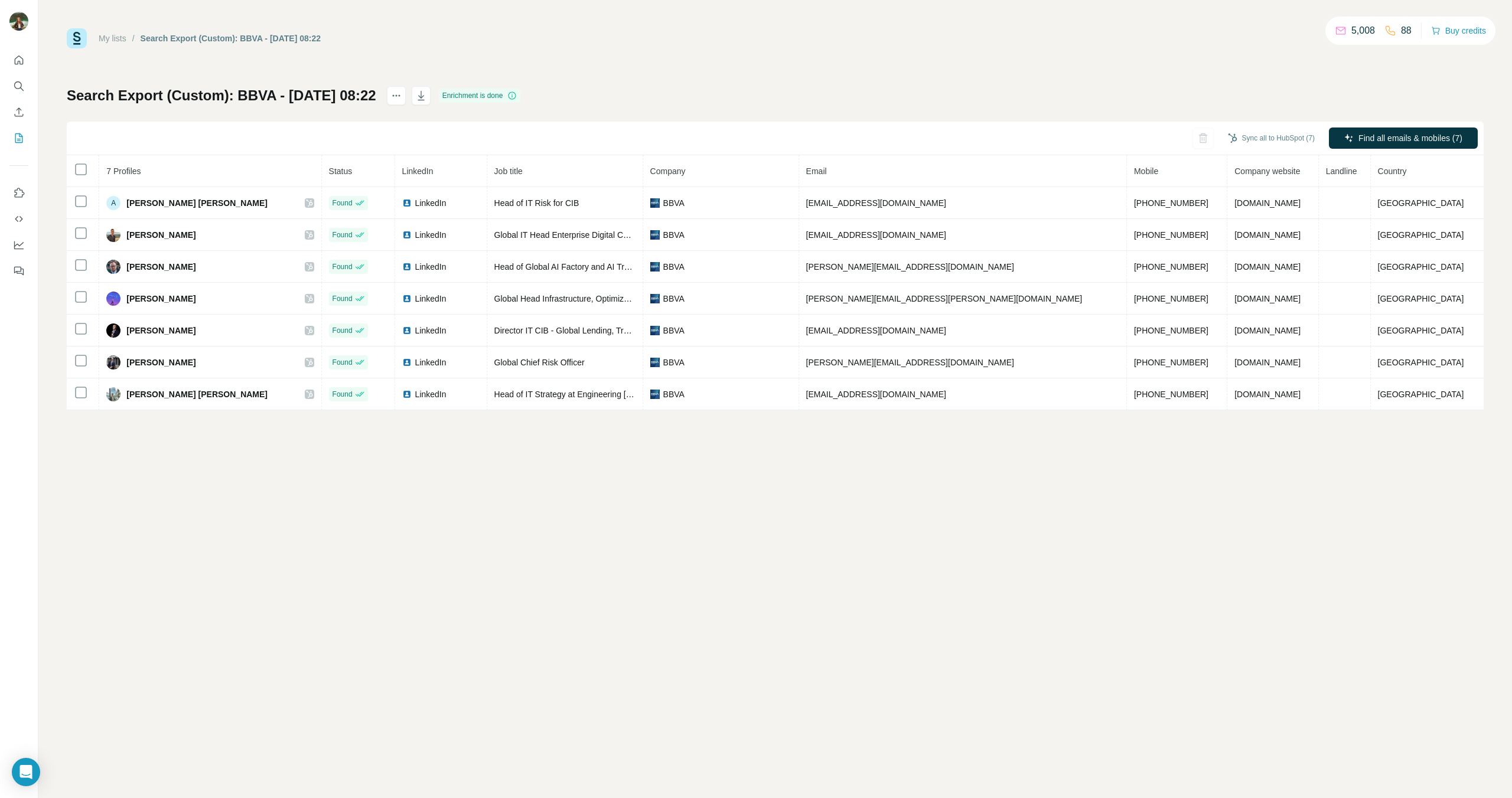
click at [1416, 29] on div "5,008 88 Buy credits" at bounding box center [1410, 30] width 170 height 29
click at [1409, 30] on div "5,008 88 Buy credits" at bounding box center [1410, 30] width 170 height 29
click at [1408, 32] on p "88" at bounding box center [1406, 31] width 11 height 14
click at [22, 59] on icon "Quick start" at bounding box center [19, 59] width 12 height 12
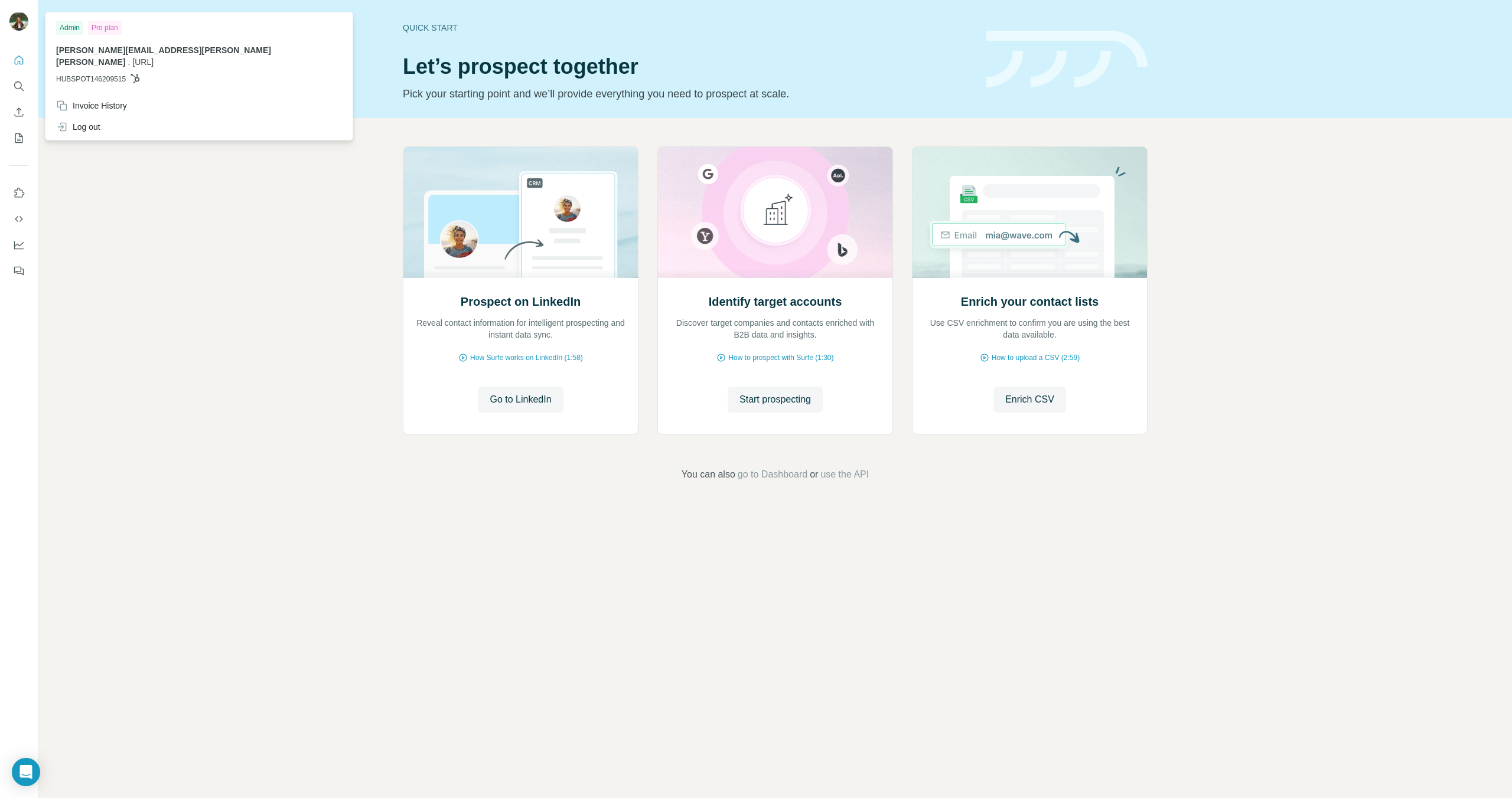
click at [16, 14] on img at bounding box center [19, 21] width 19 height 19
click at [18, 22] on img at bounding box center [19, 21] width 19 height 19
click at [15, 57] on icon "Quick start" at bounding box center [19, 59] width 12 height 12
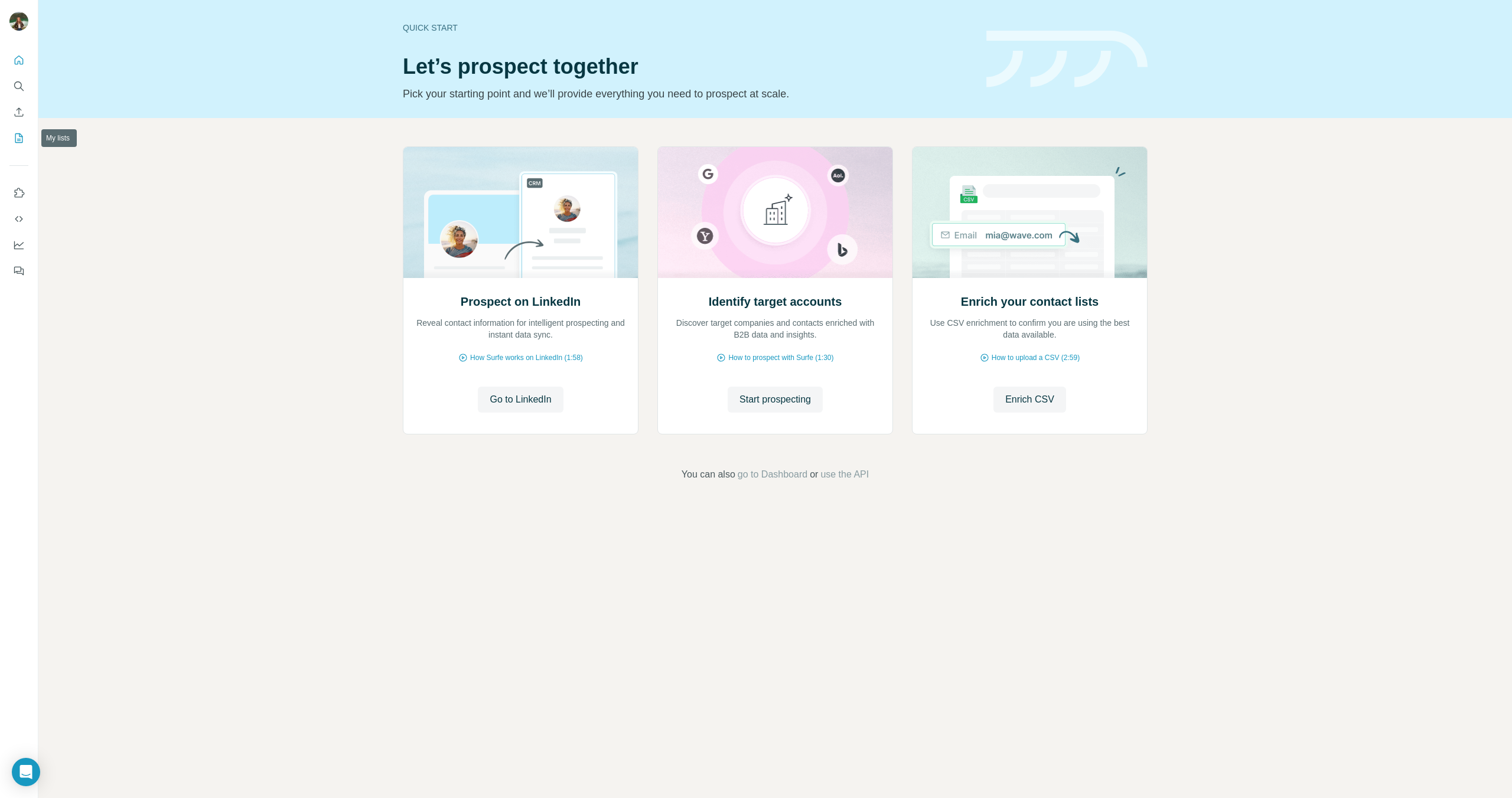
click at [24, 133] on icon "My lists" at bounding box center [19, 138] width 12 height 12
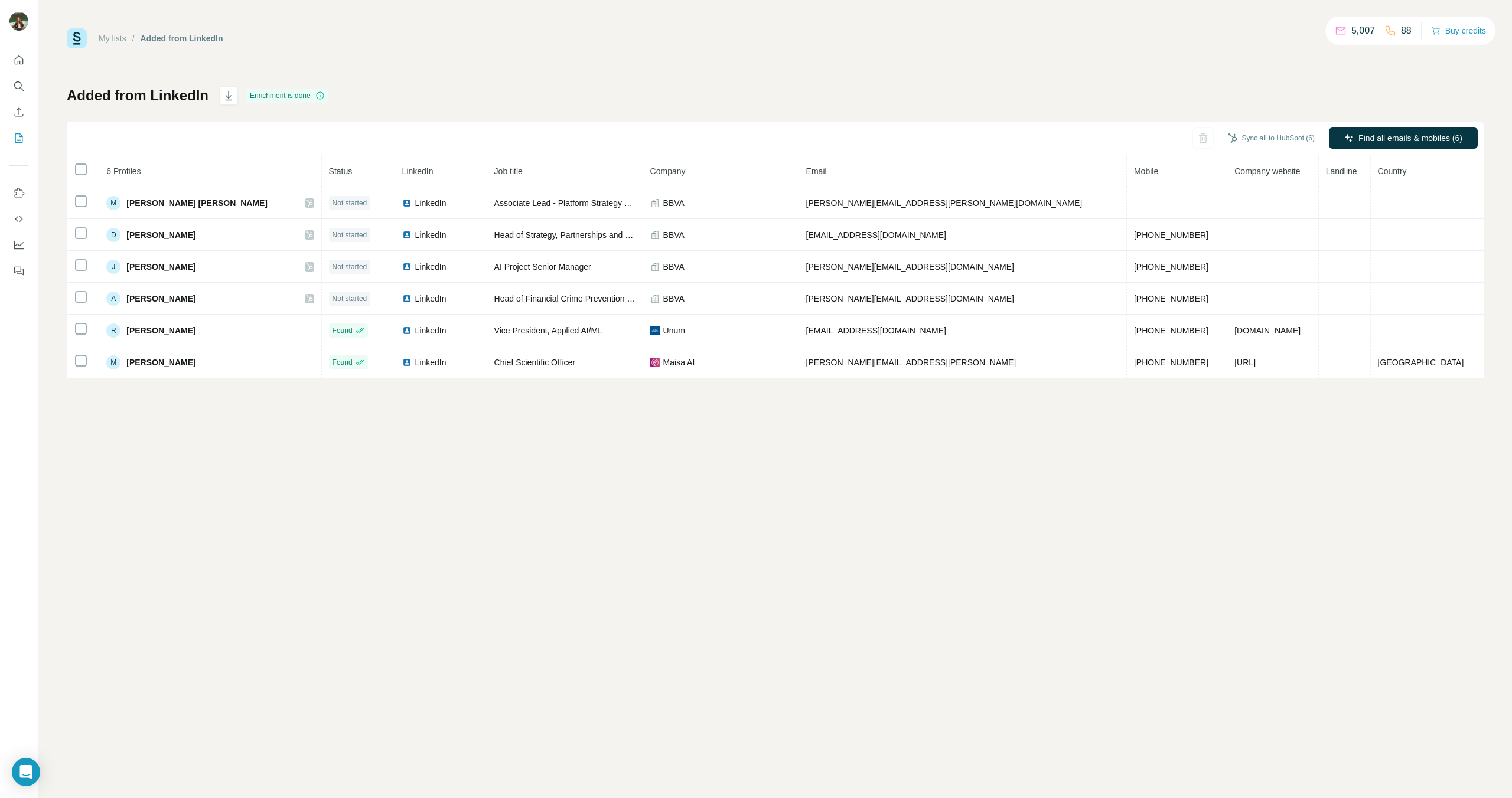
click at [246, 53] on div "My lists / Added from LinkedIn 5,007 88 Buy credits Added from LinkedIn Enrichm…" at bounding box center [775, 204] width 1417 height 350
click at [102, 34] on link "My lists" at bounding box center [113, 39] width 28 height 9
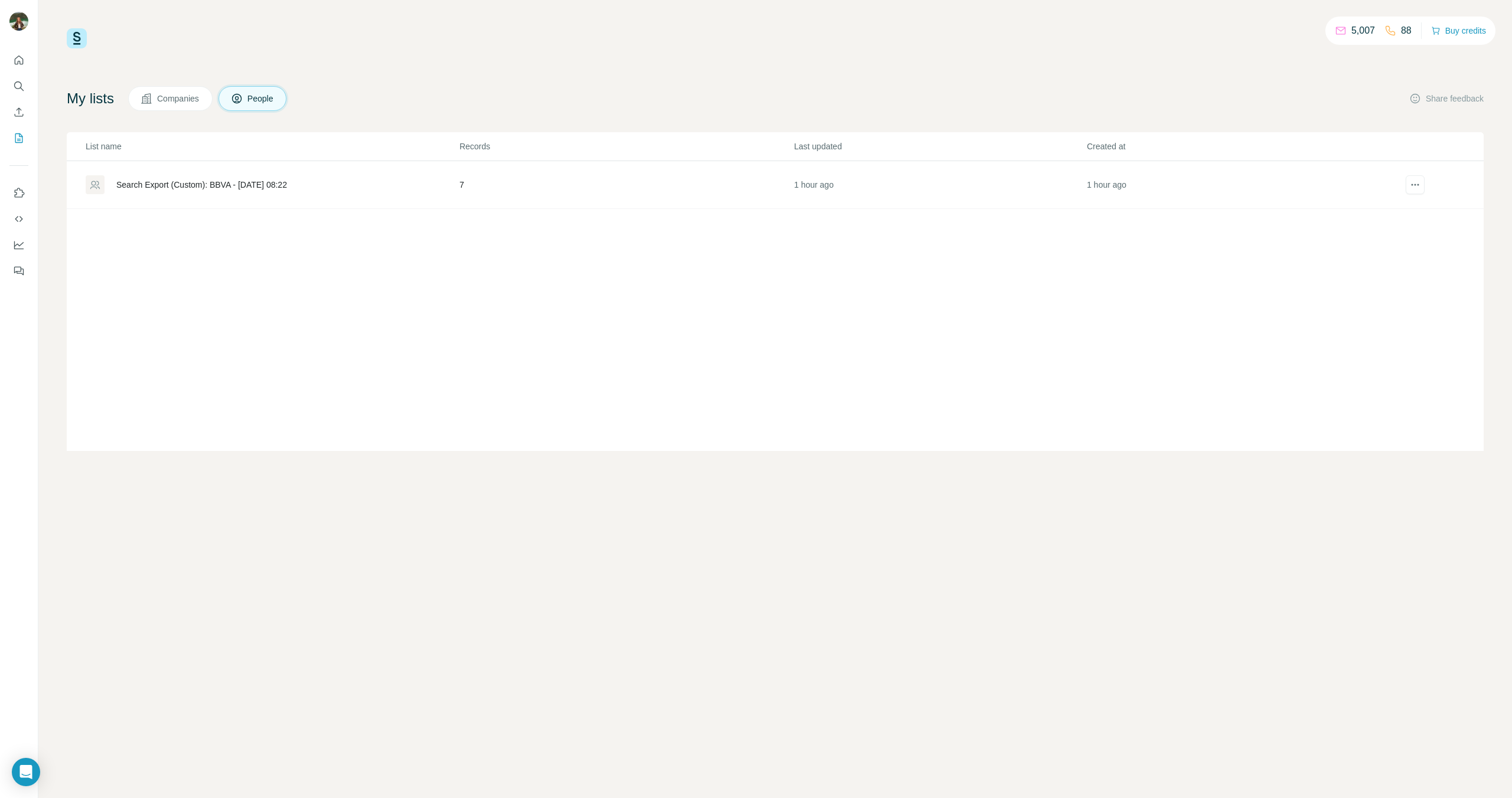
click at [165, 195] on td "Search Export (Custom): BBVA - 01/09/2025 08:22" at bounding box center [263, 185] width 392 height 48
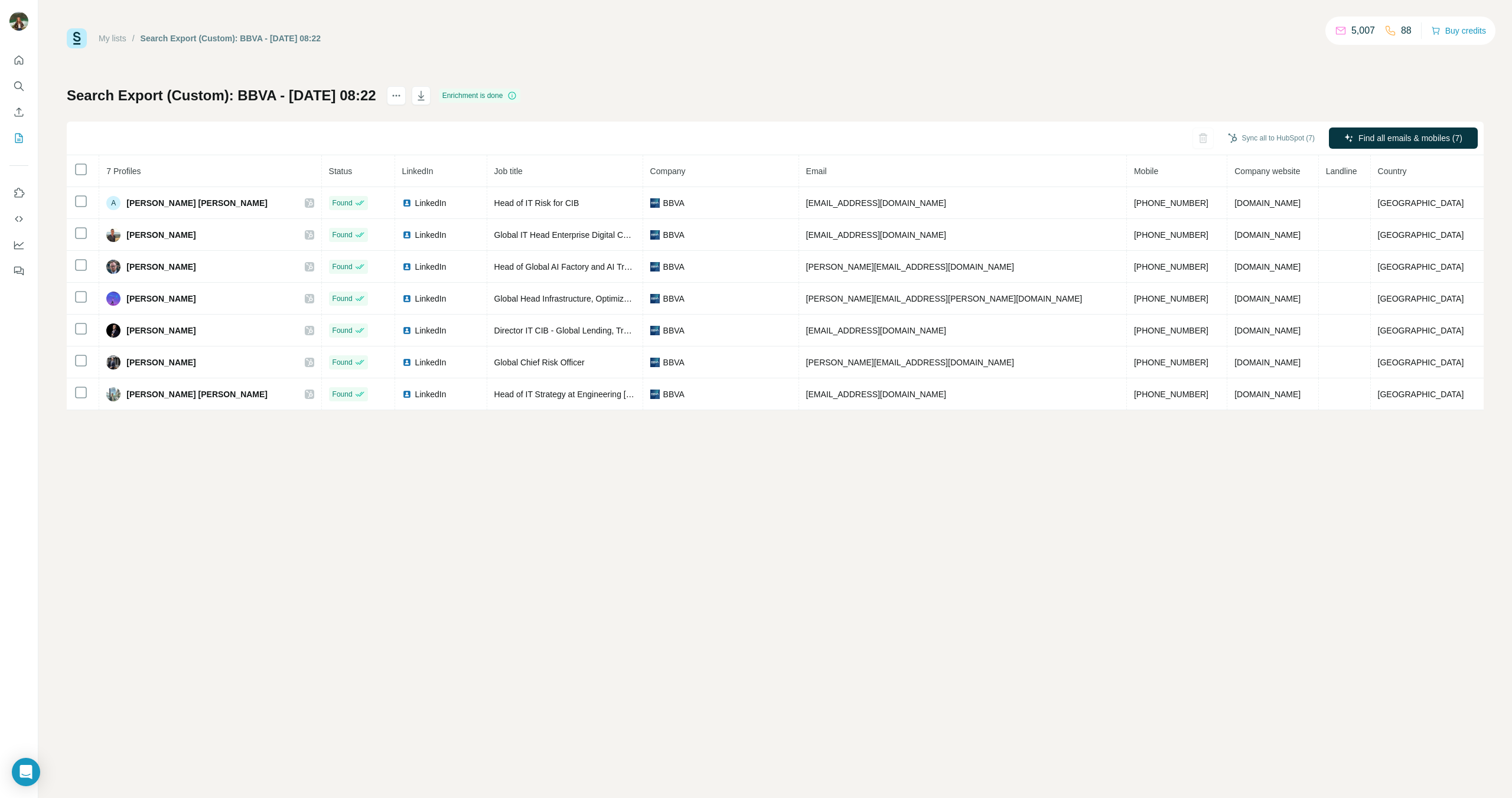
click at [115, 32] on div "My lists" at bounding box center [113, 38] width 28 height 12
click at [21, 80] on icon "Search" at bounding box center [19, 86] width 12 height 12
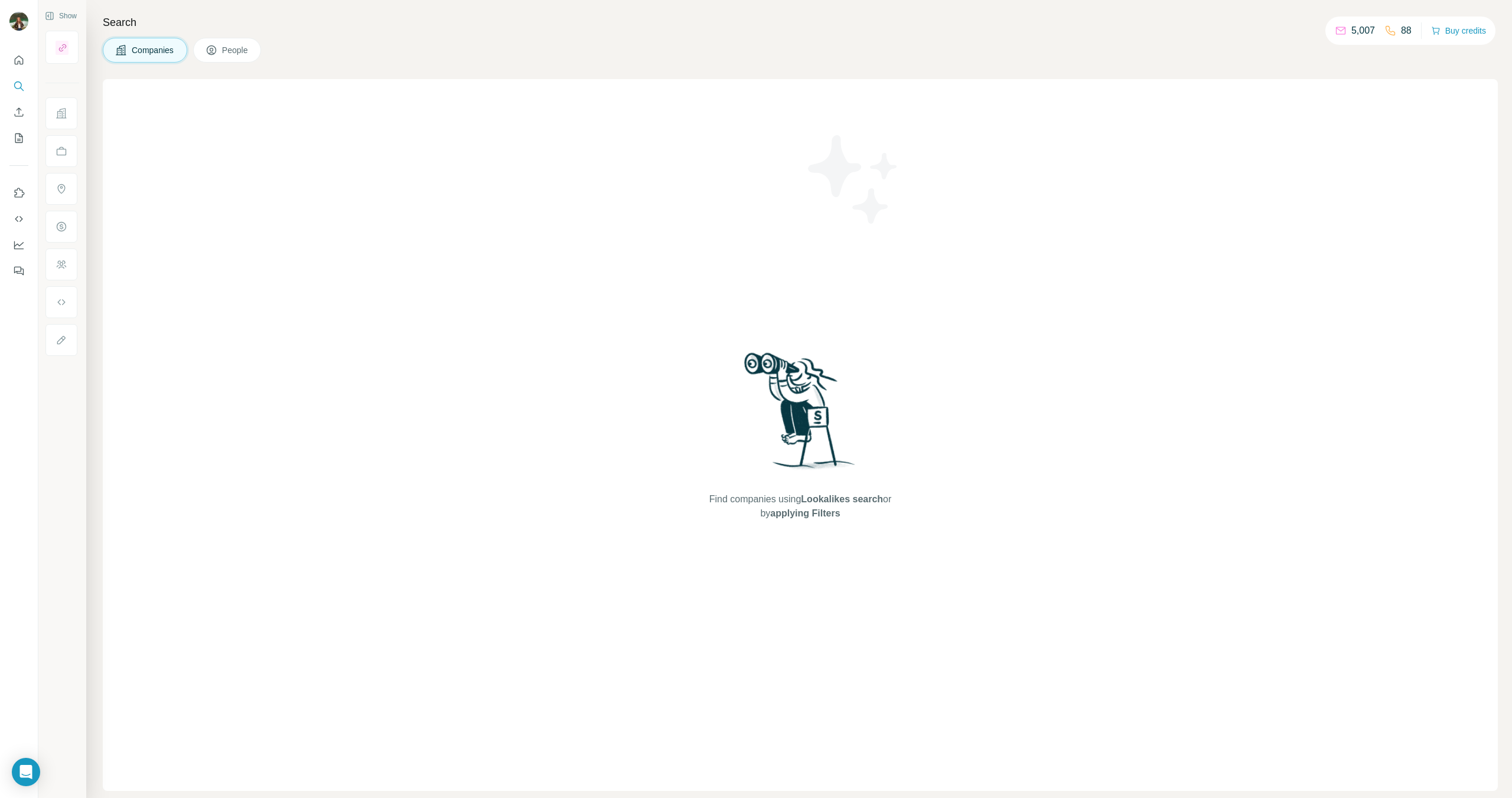
click at [253, 46] on button "People" at bounding box center [227, 50] width 69 height 25
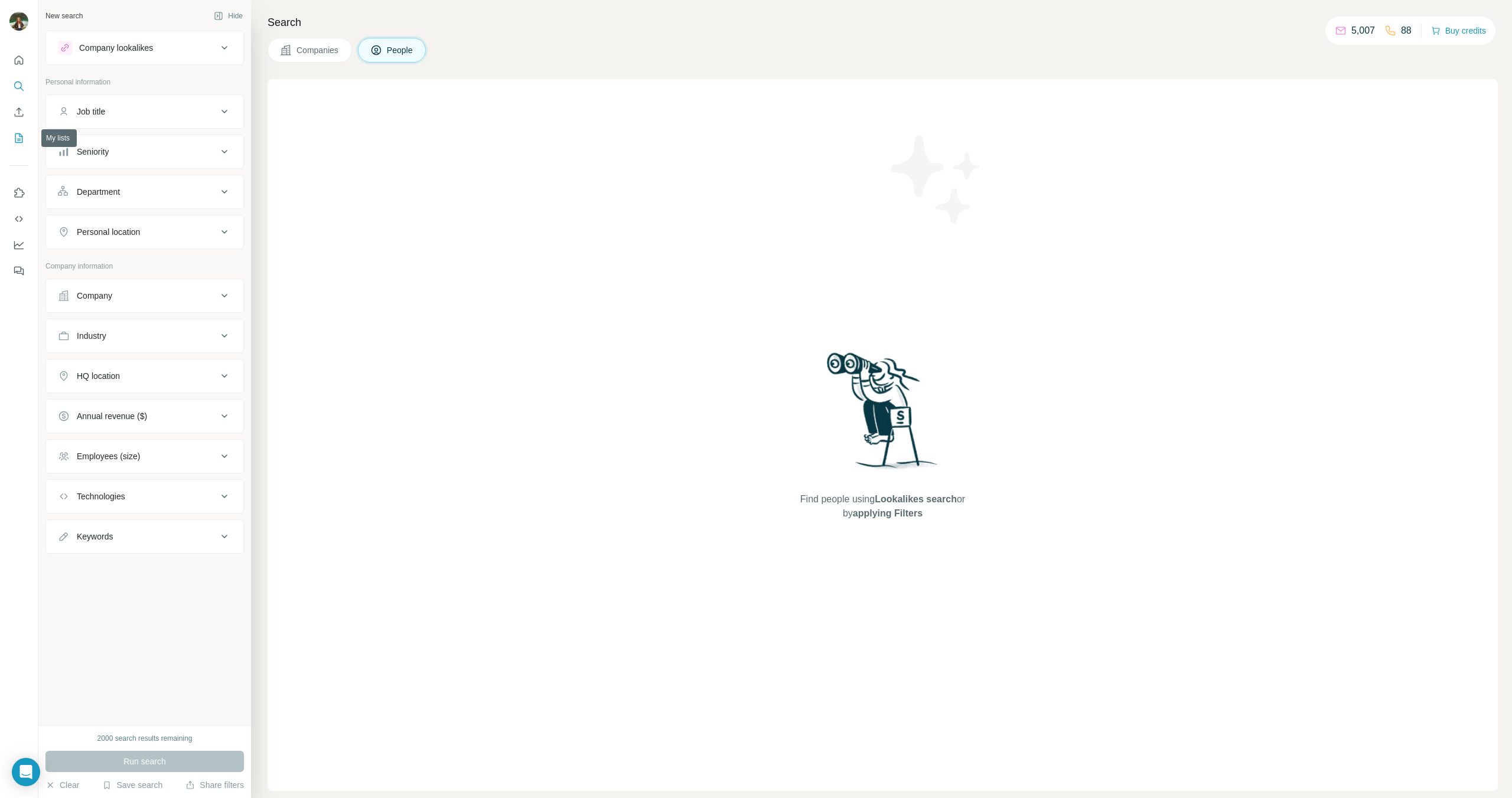
click at [27, 148] on button "My lists" at bounding box center [19, 138] width 19 height 22
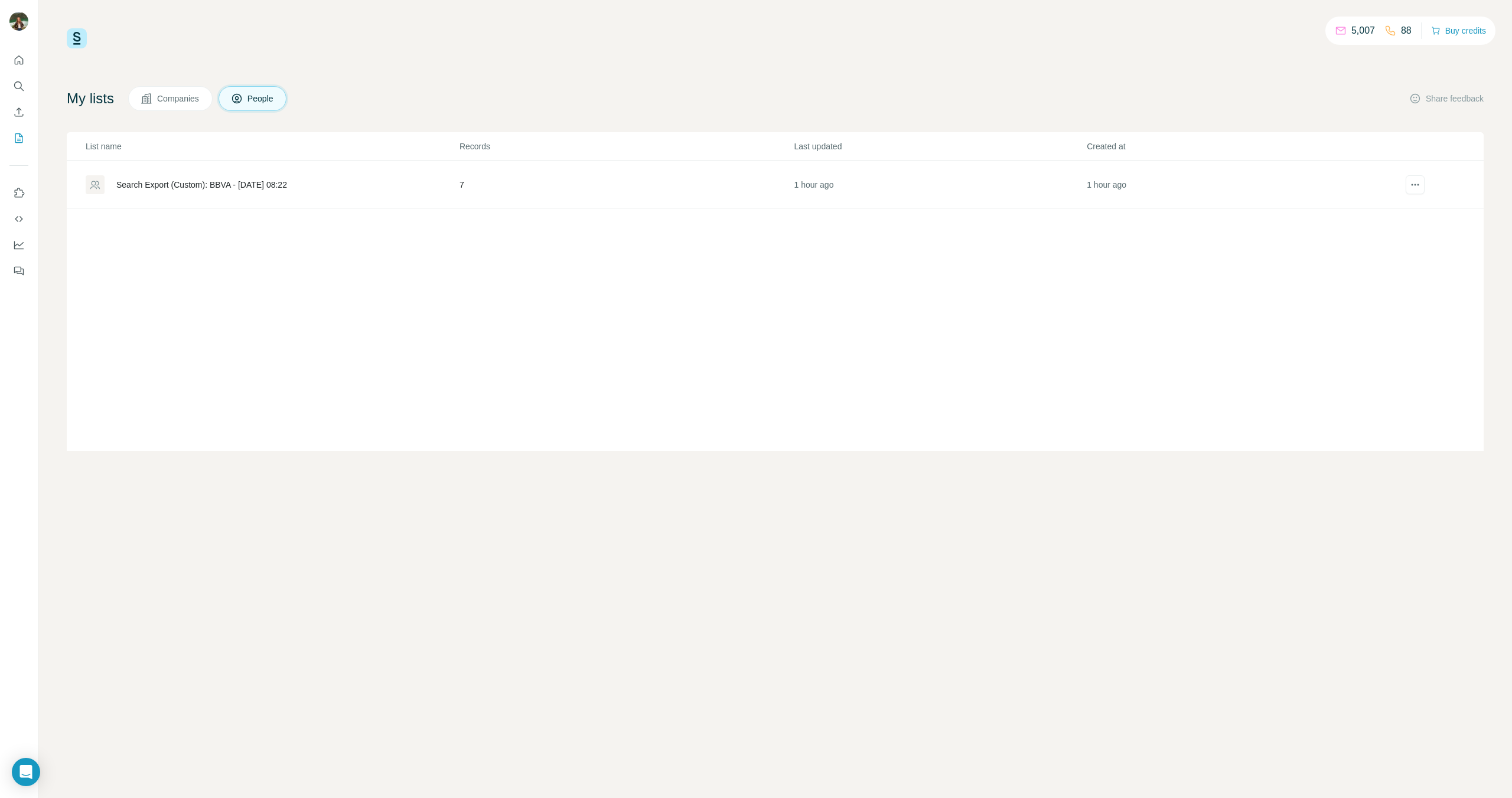
click at [100, 109] on div "My lists Companies People" at bounding box center [177, 99] width 220 height 25
click at [112, 99] on h4 "My lists" at bounding box center [90, 99] width 47 height 19
click at [160, 104] on button "Companies" at bounding box center [170, 99] width 85 height 25
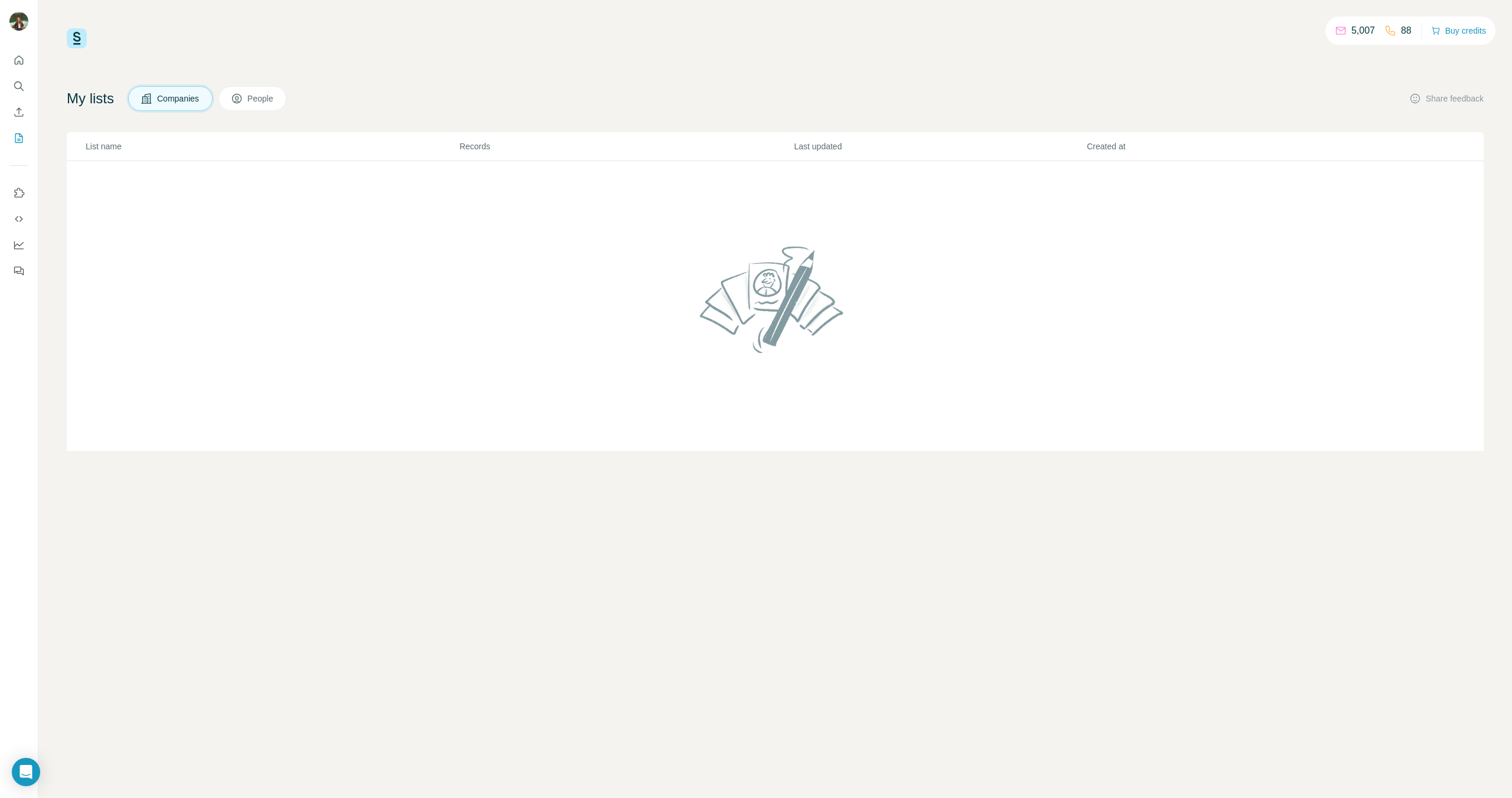
click at [275, 101] on span "People" at bounding box center [261, 98] width 27 height 12
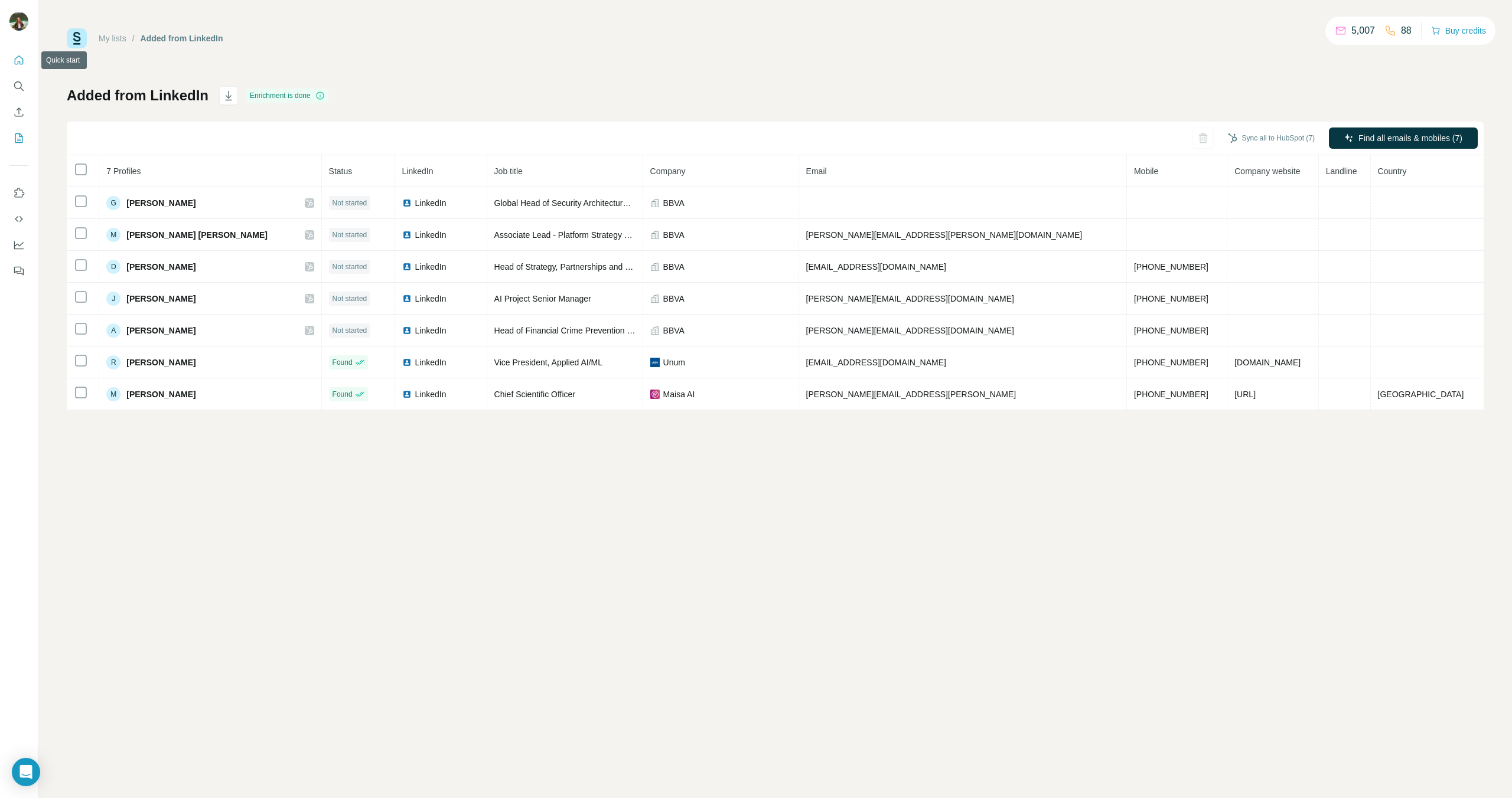
click at [21, 59] on icon "Quick start" at bounding box center [19, 59] width 12 height 12
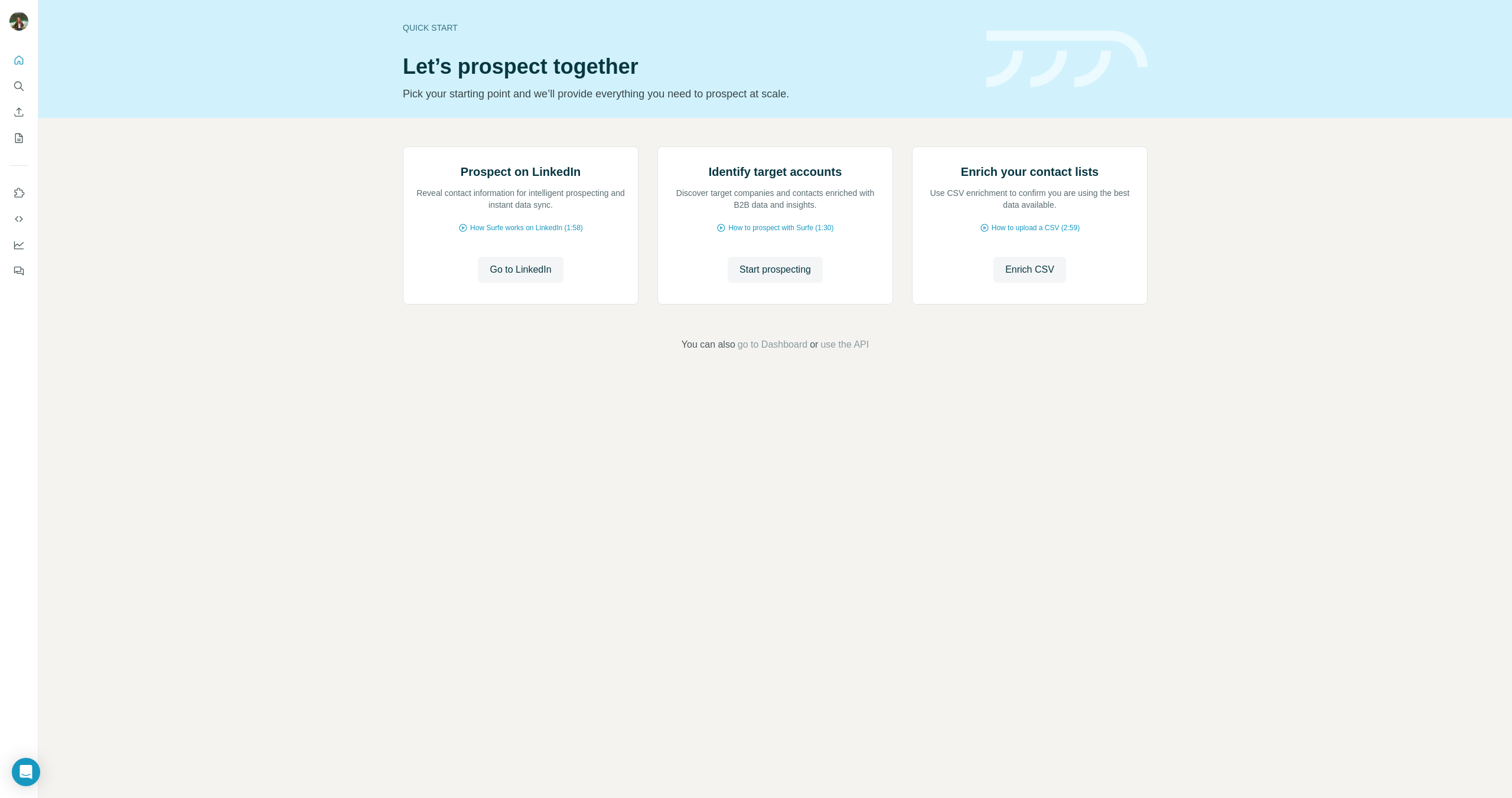
click at [412, 22] on div "Quick start" at bounding box center [687, 27] width 569 height 12
click at [27, 247] on button "Dashboard" at bounding box center [19, 245] width 19 height 22
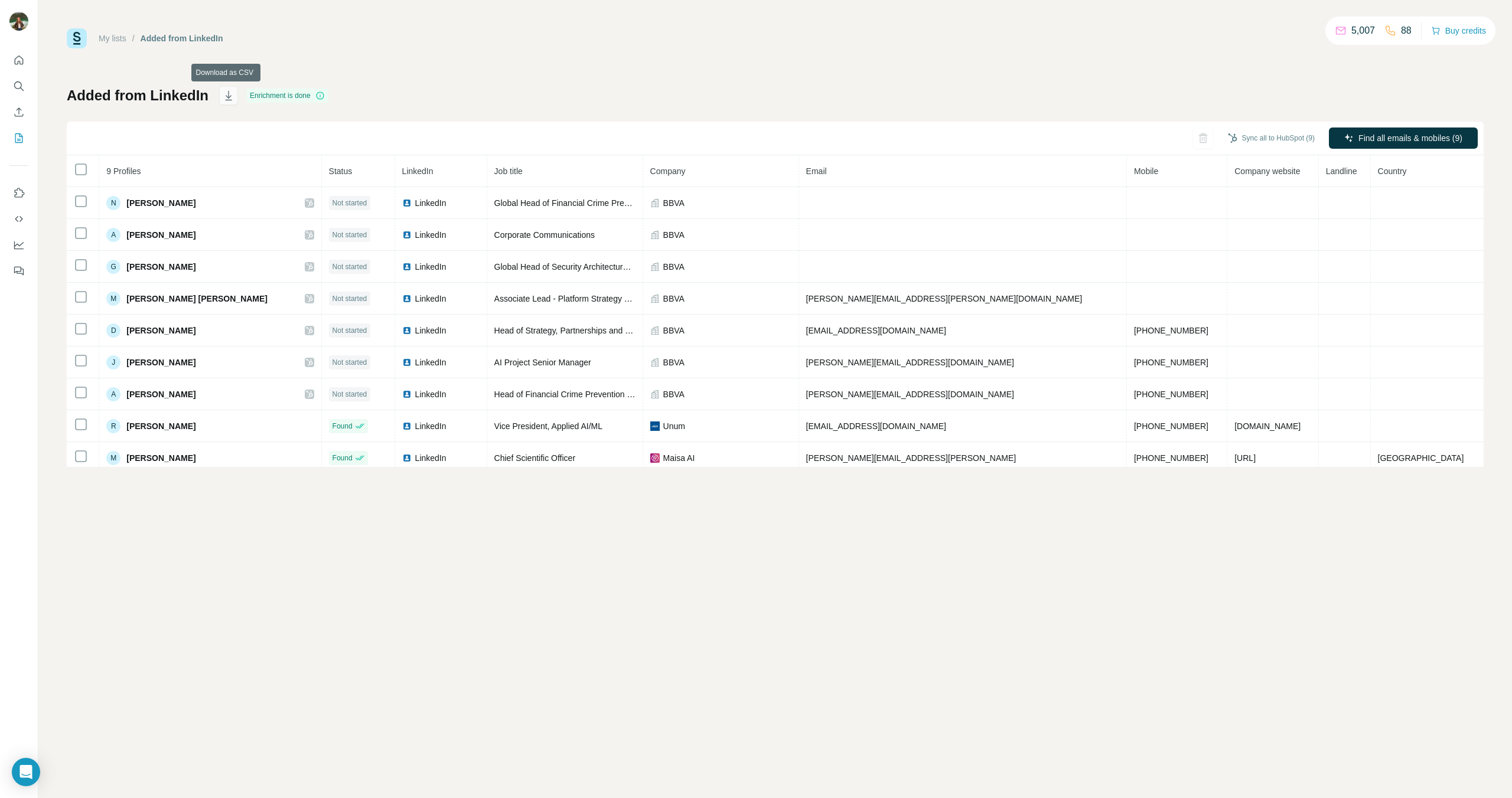
click at [231, 93] on icon "button" at bounding box center [228, 95] width 12 height 12
click at [201, 759] on span "Close" at bounding box center [194, 756] width 22 height 12
